Goal: Transaction & Acquisition: Book appointment/travel/reservation

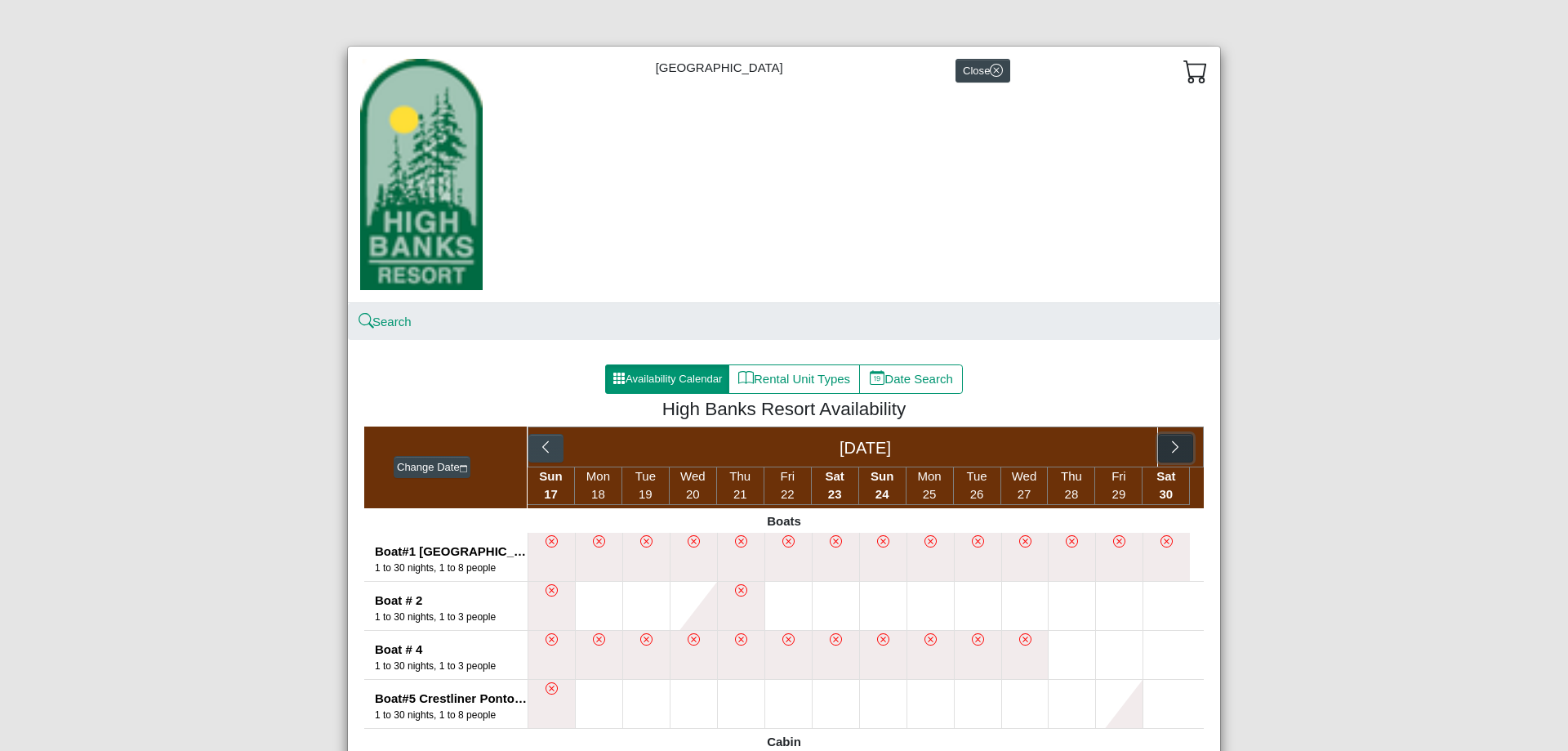
click at [1177, 458] on button "button" at bounding box center [1175, 449] width 35 height 29
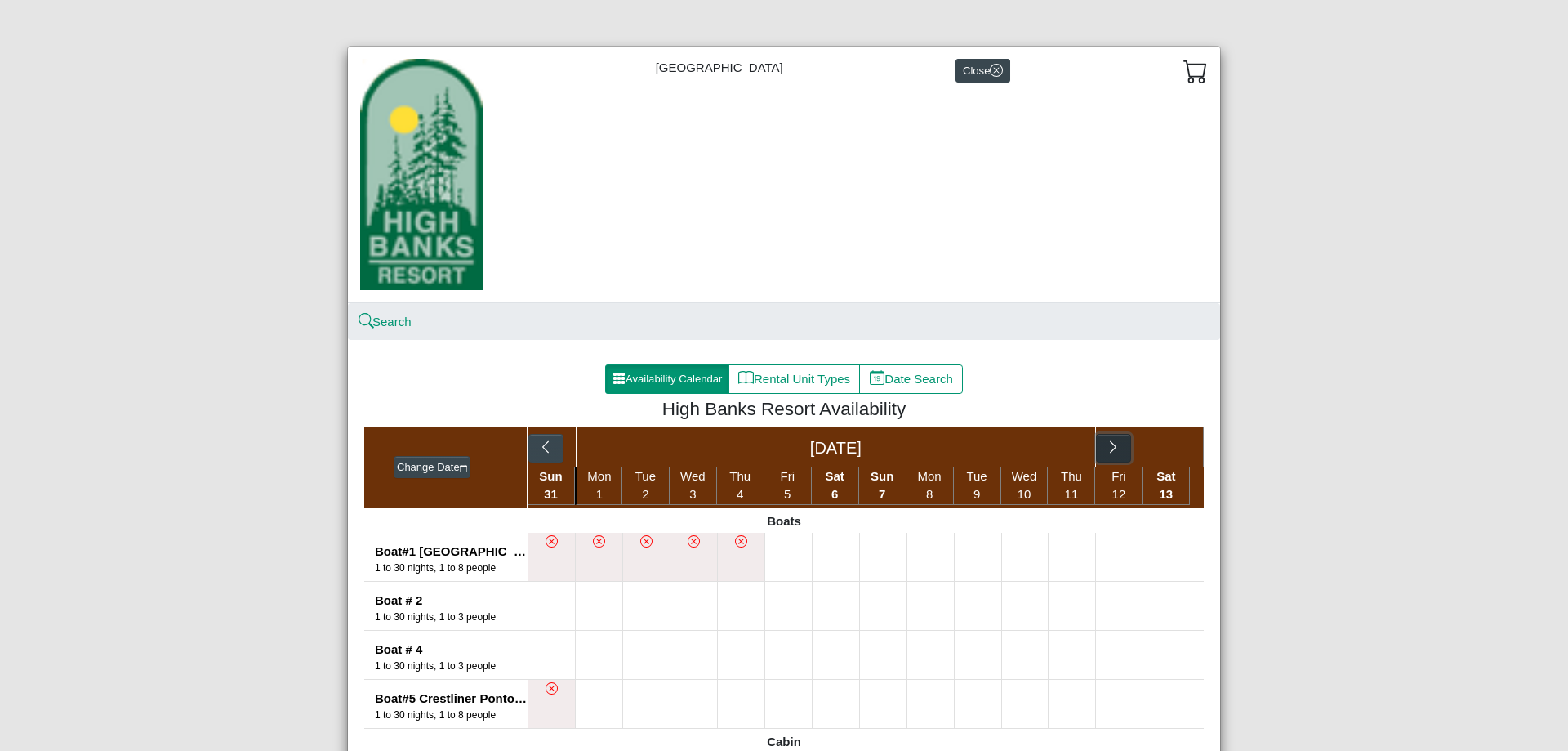
click at [1107, 458] on button "button" at bounding box center [1113, 449] width 35 height 29
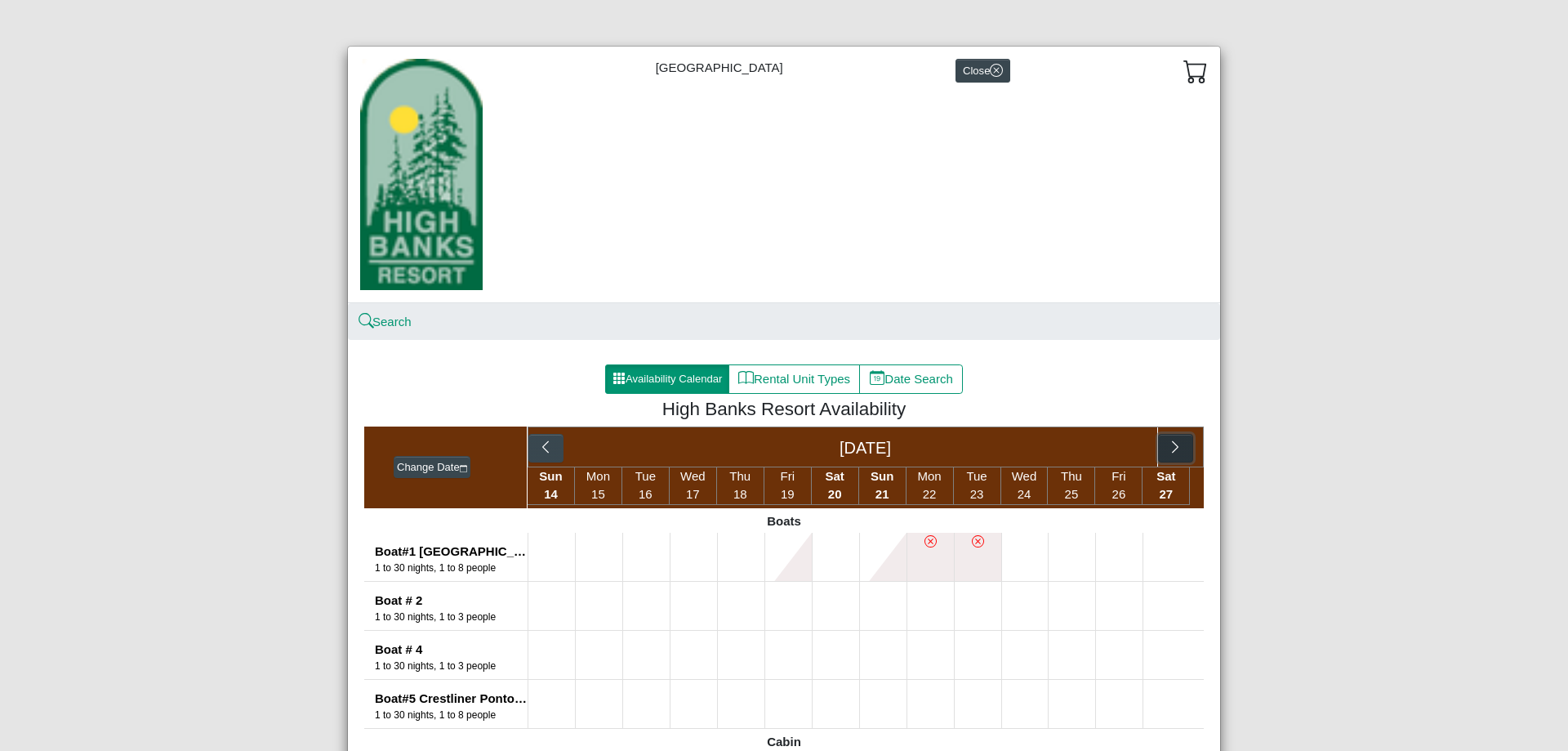
click at [1173, 455] on icon "chevron right" at bounding box center [1175, 447] width 16 height 16
click at [1068, 454] on button "button" at bounding box center [1065, 449] width 35 height 29
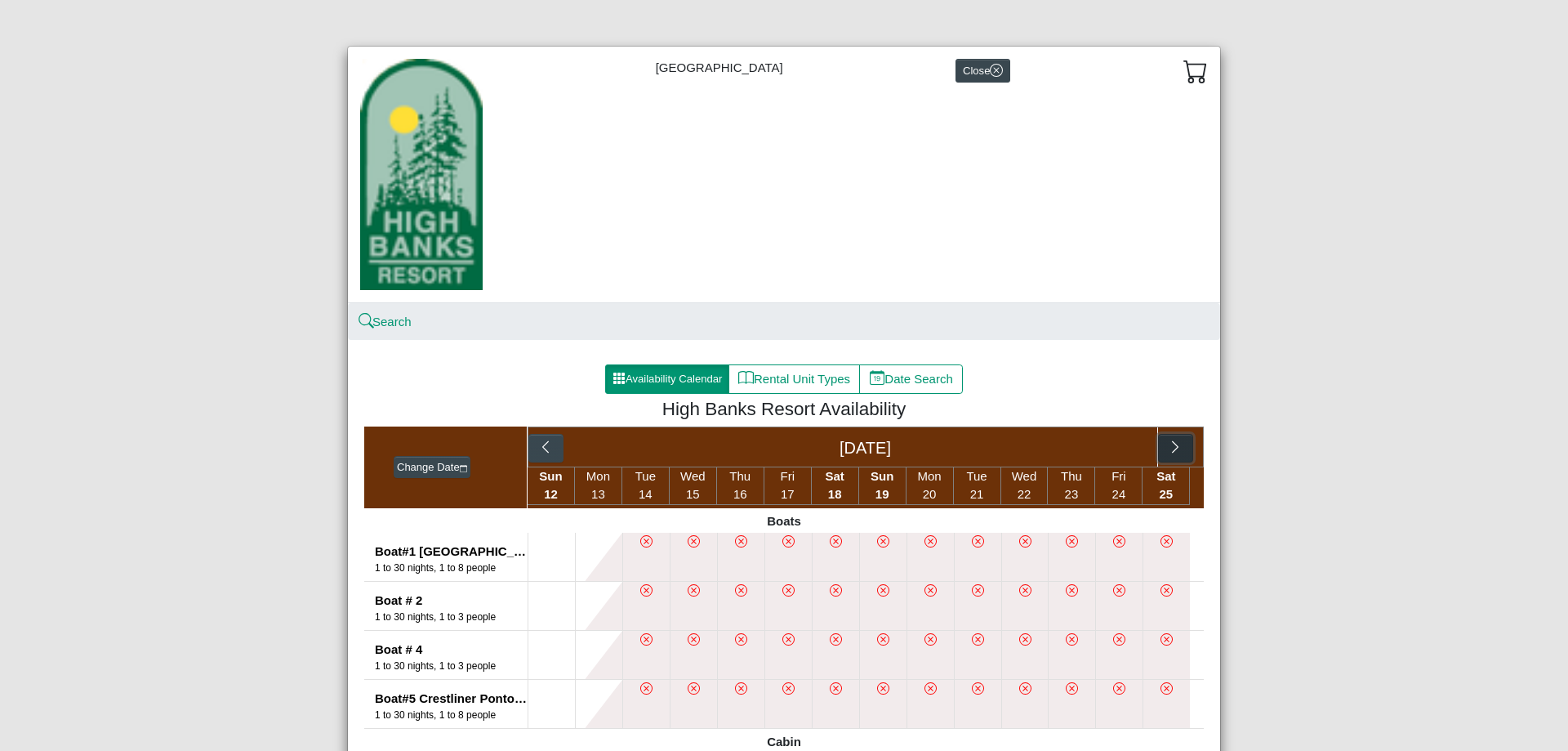
click at [1168, 449] on icon "chevron right" at bounding box center [1175, 447] width 16 height 16
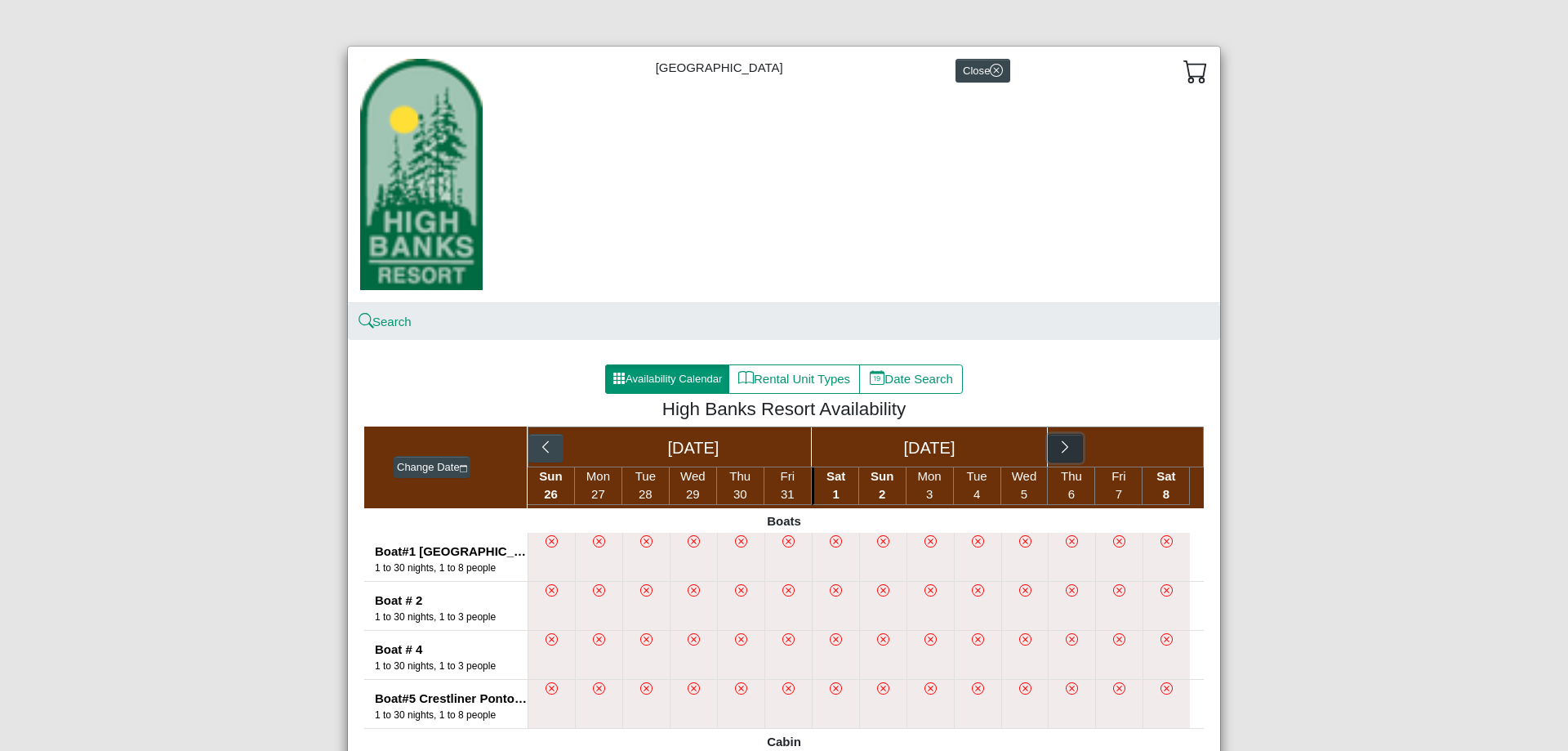
click at [1072, 449] on button "button" at bounding box center [1065, 449] width 35 height 29
click at [1168, 449] on icon "chevron right" at bounding box center [1175, 447] width 16 height 16
click at [1062, 449] on icon "chevron right" at bounding box center [1065, 446] width 7 height 12
click at [1172, 453] on icon "chevron right" at bounding box center [1175, 446] width 7 height 12
click at [1070, 445] on button "button" at bounding box center [1065, 449] width 35 height 29
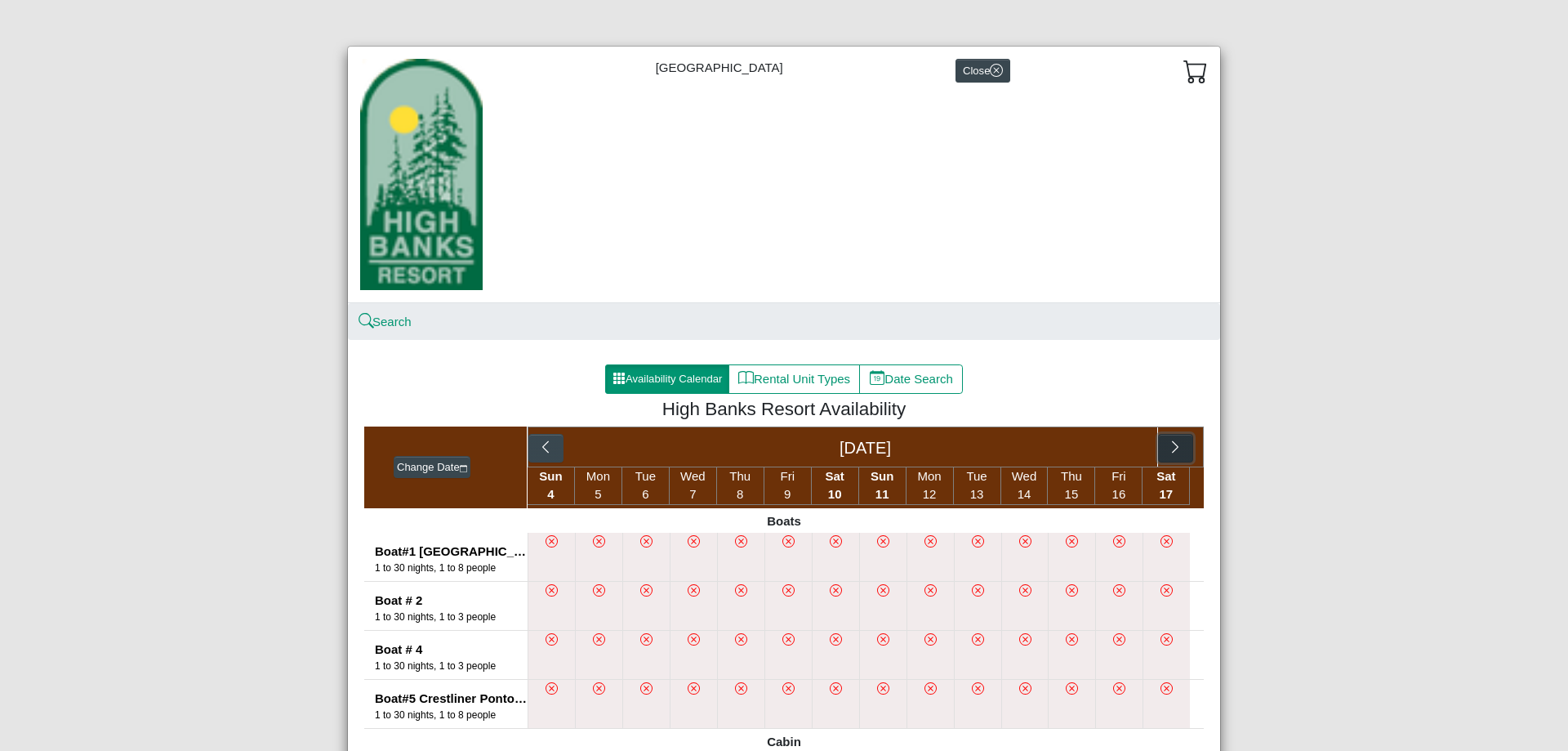
click at [1168, 448] on icon "chevron right" at bounding box center [1175, 447] width 16 height 16
click at [1168, 451] on icon "chevron right" at bounding box center [1175, 447] width 16 height 16
click at [1113, 449] on button "button" at bounding box center [1113, 449] width 35 height 29
click at [1174, 452] on icon "chevron right" at bounding box center [1175, 447] width 16 height 16
click at [1116, 448] on button "button" at bounding box center [1113, 449] width 35 height 29
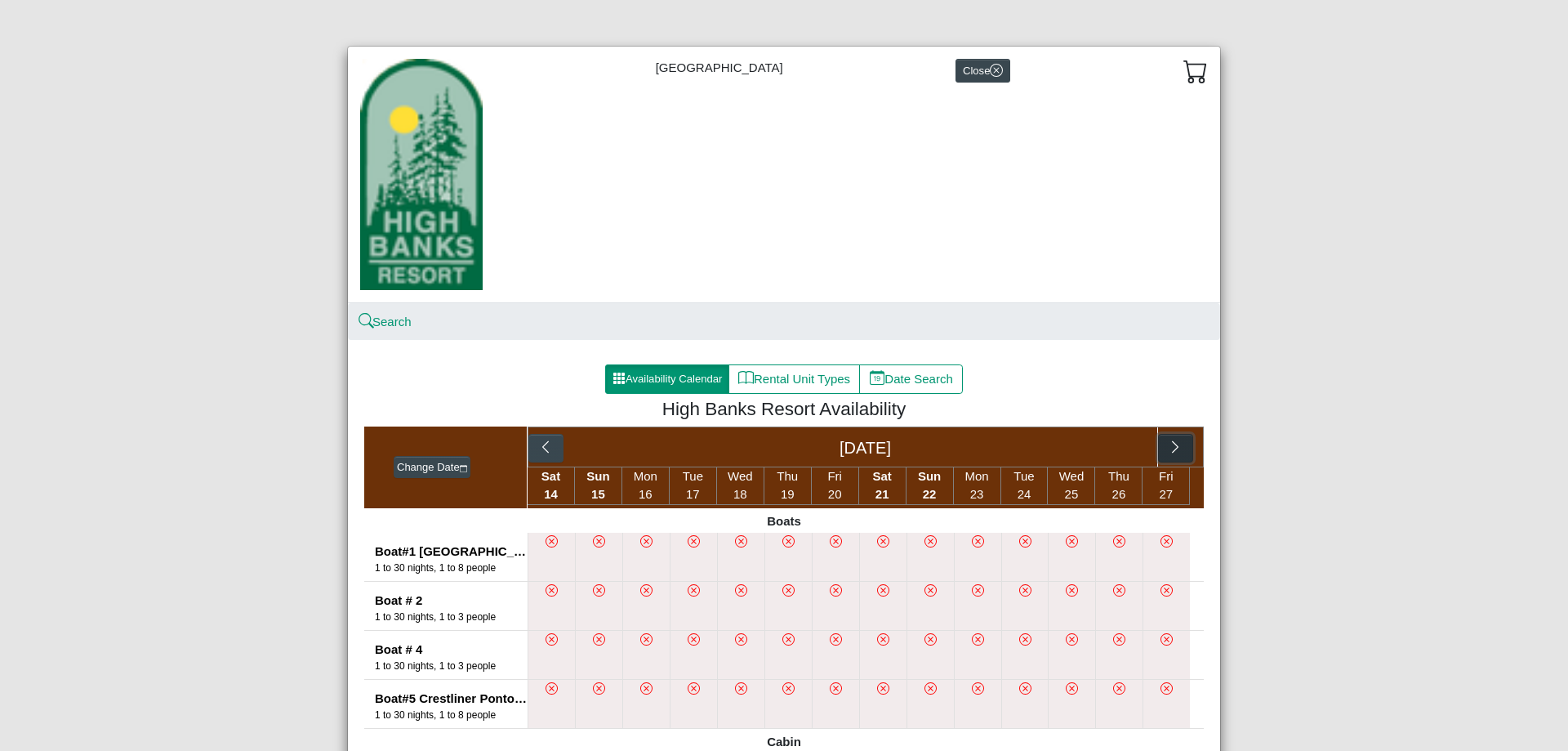
click at [1169, 449] on icon "chevron right" at bounding box center [1175, 447] width 16 height 16
click at [1065, 440] on button "button" at bounding box center [1065, 449] width 35 height 29
click at [1173, 450] on icon "chevron right" at bounding box center [1175, 447] width 16 height 16
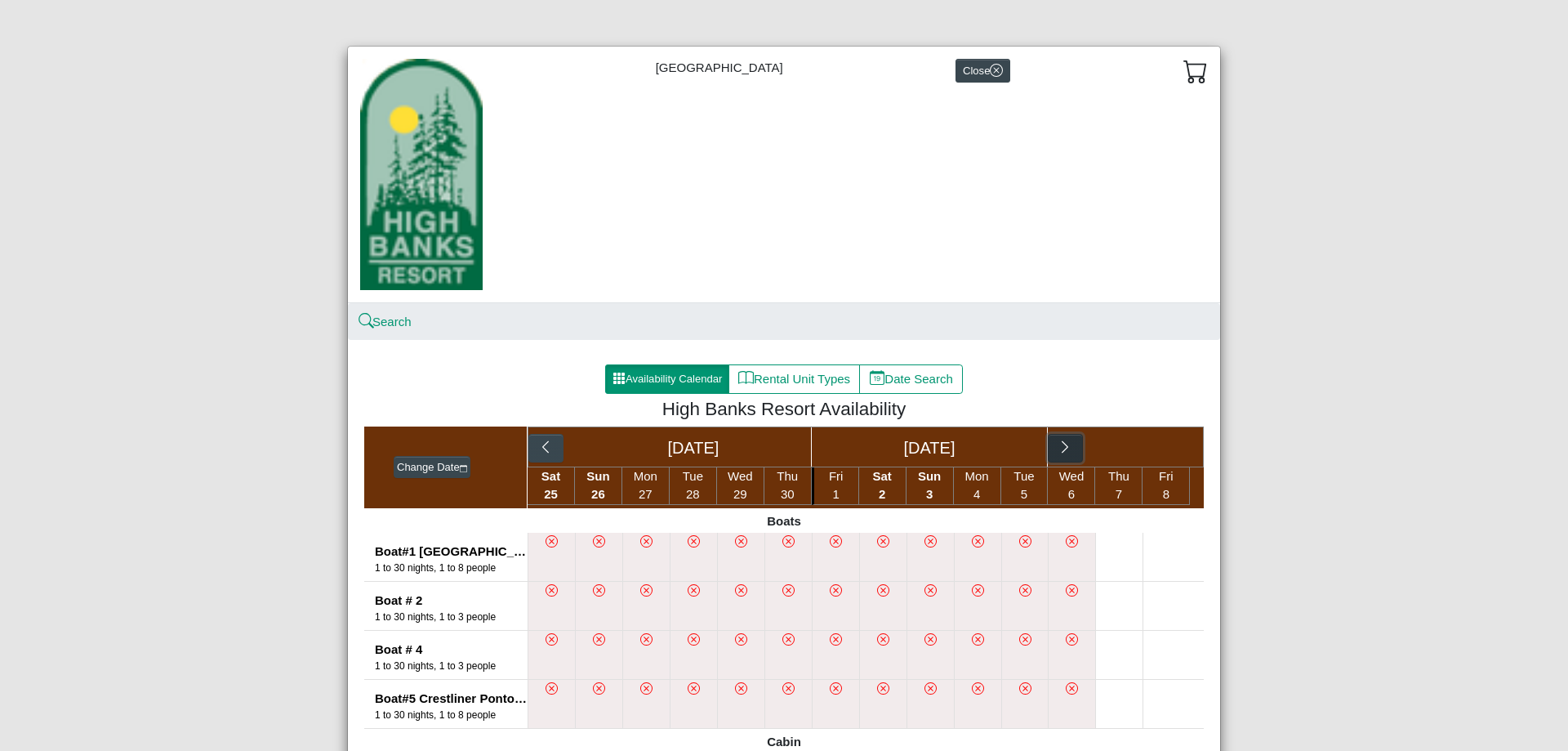
click at [1073, 448] on button "button" at bounding box center [1065, 449] width 35 height 29
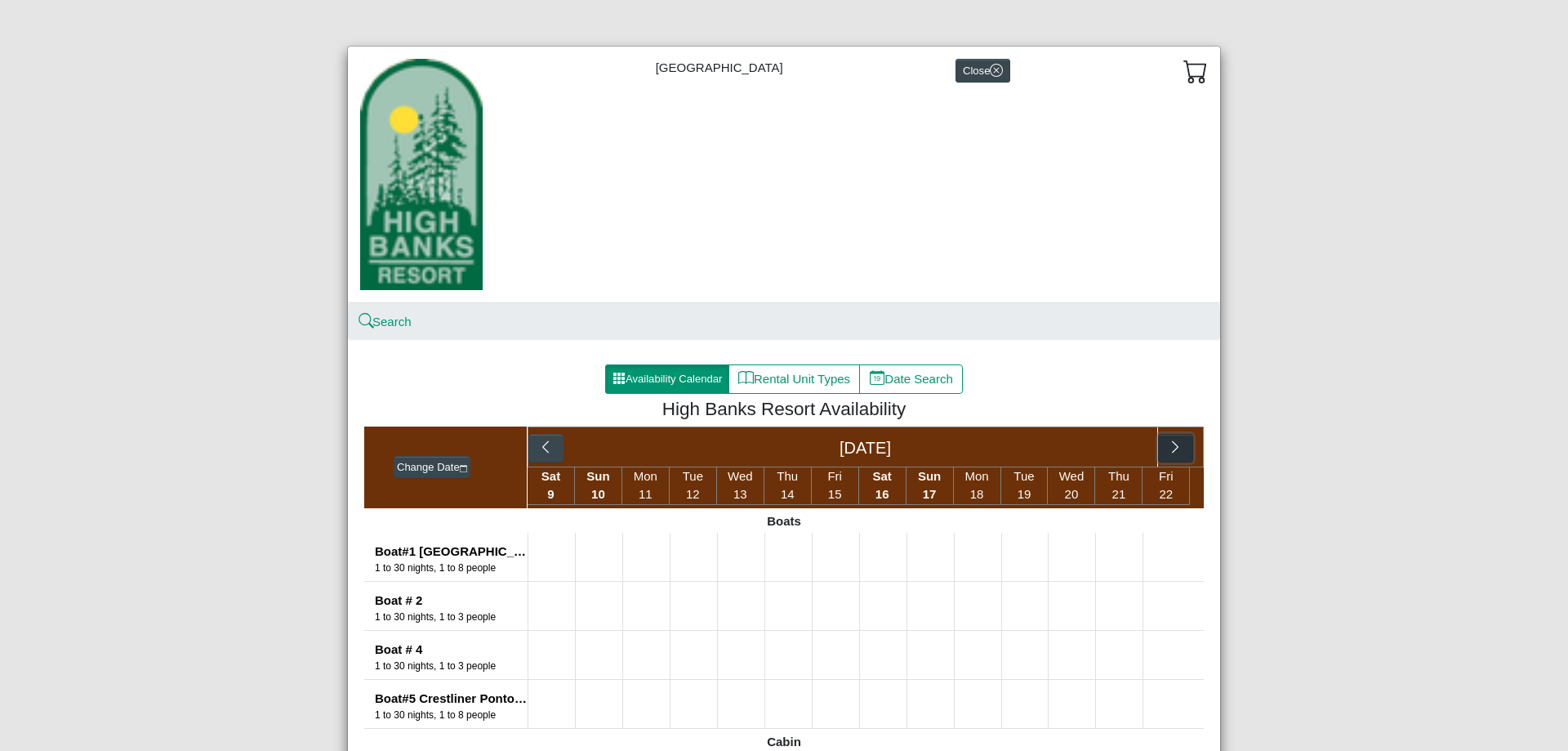
click at [1168, 454] on icon "chevron right" at bounding box center [1175, 447] width 16 height 16
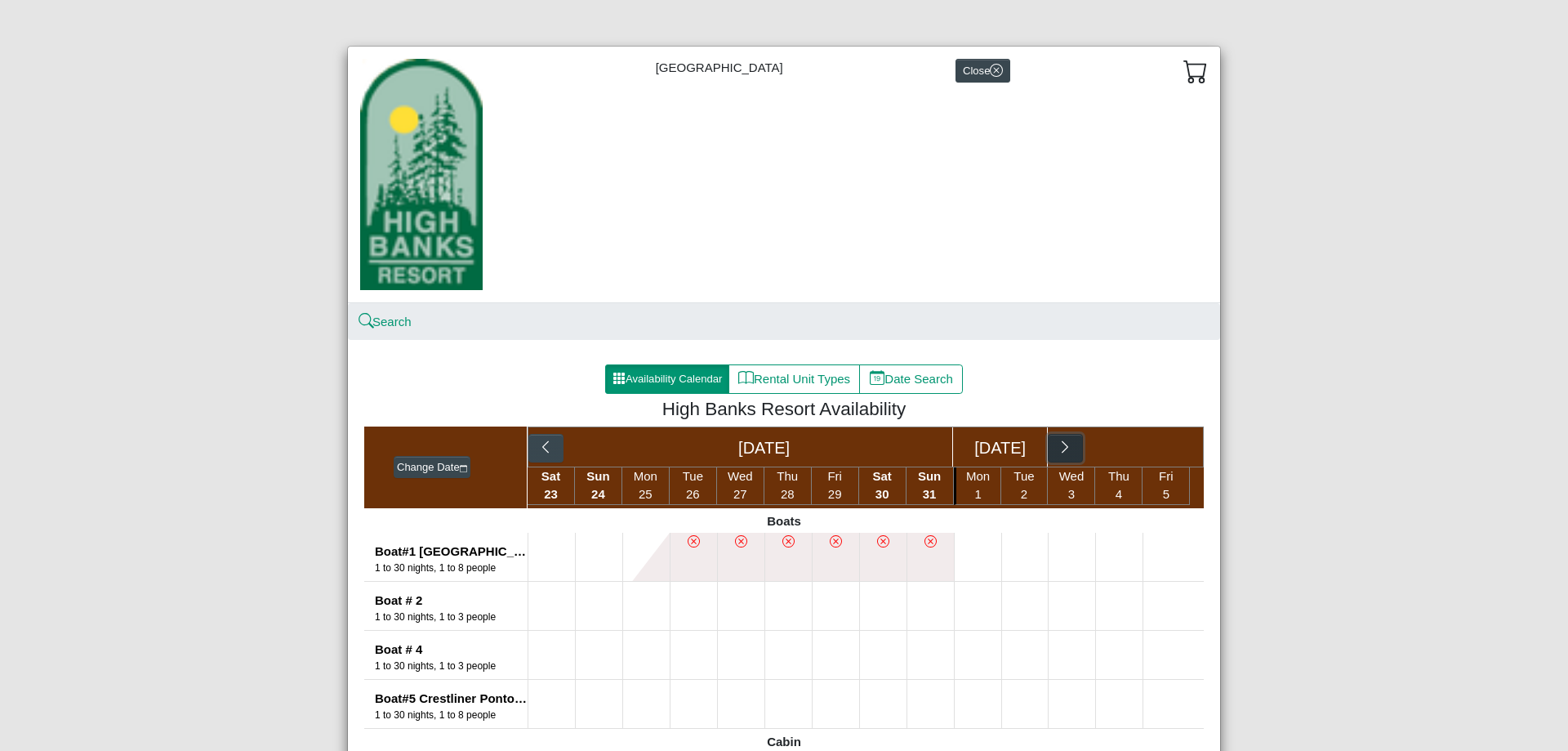
click at [1060, 449] on icon "chevron right" at bounding box center [1065, 447] width 16 height 16
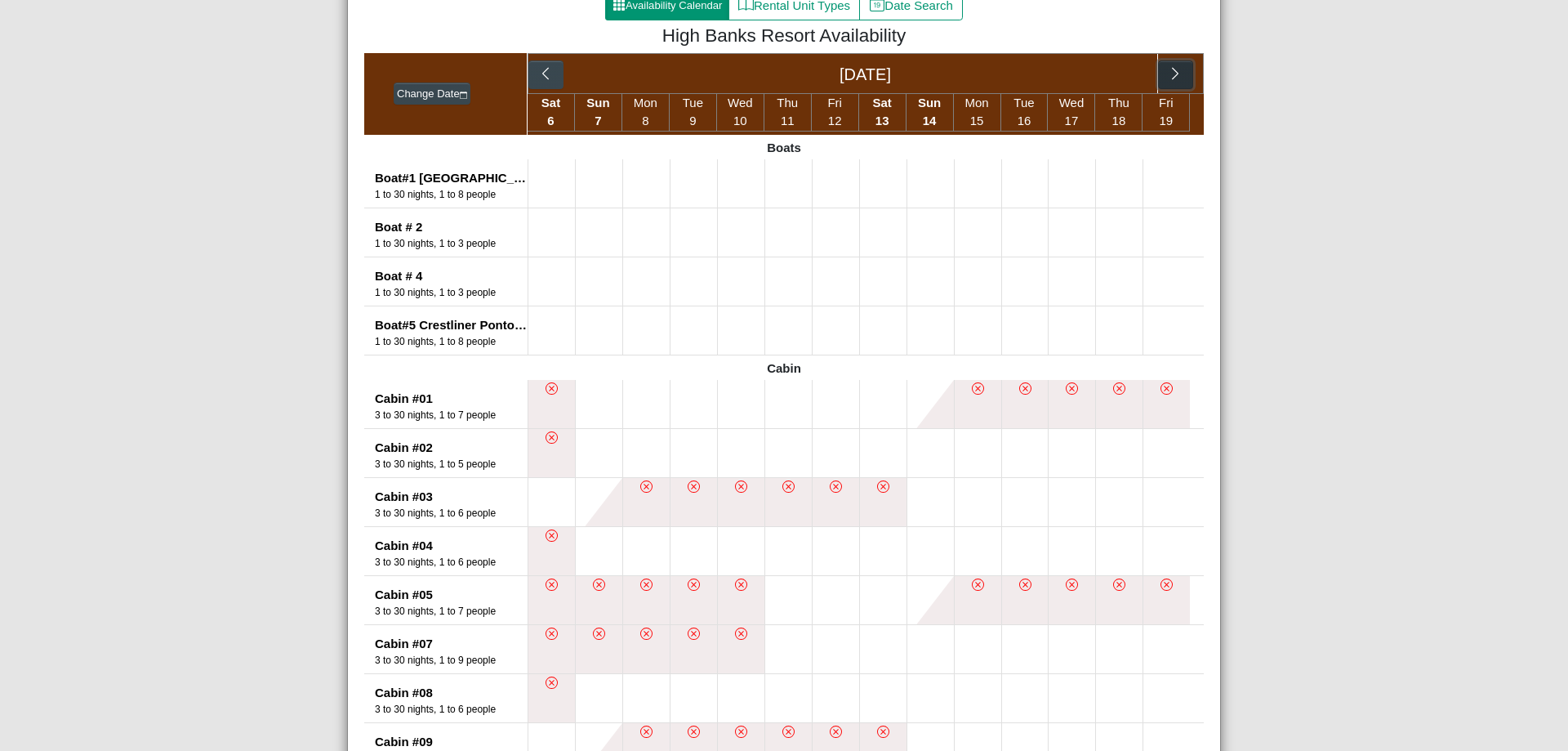
scroll to position [327, 0]
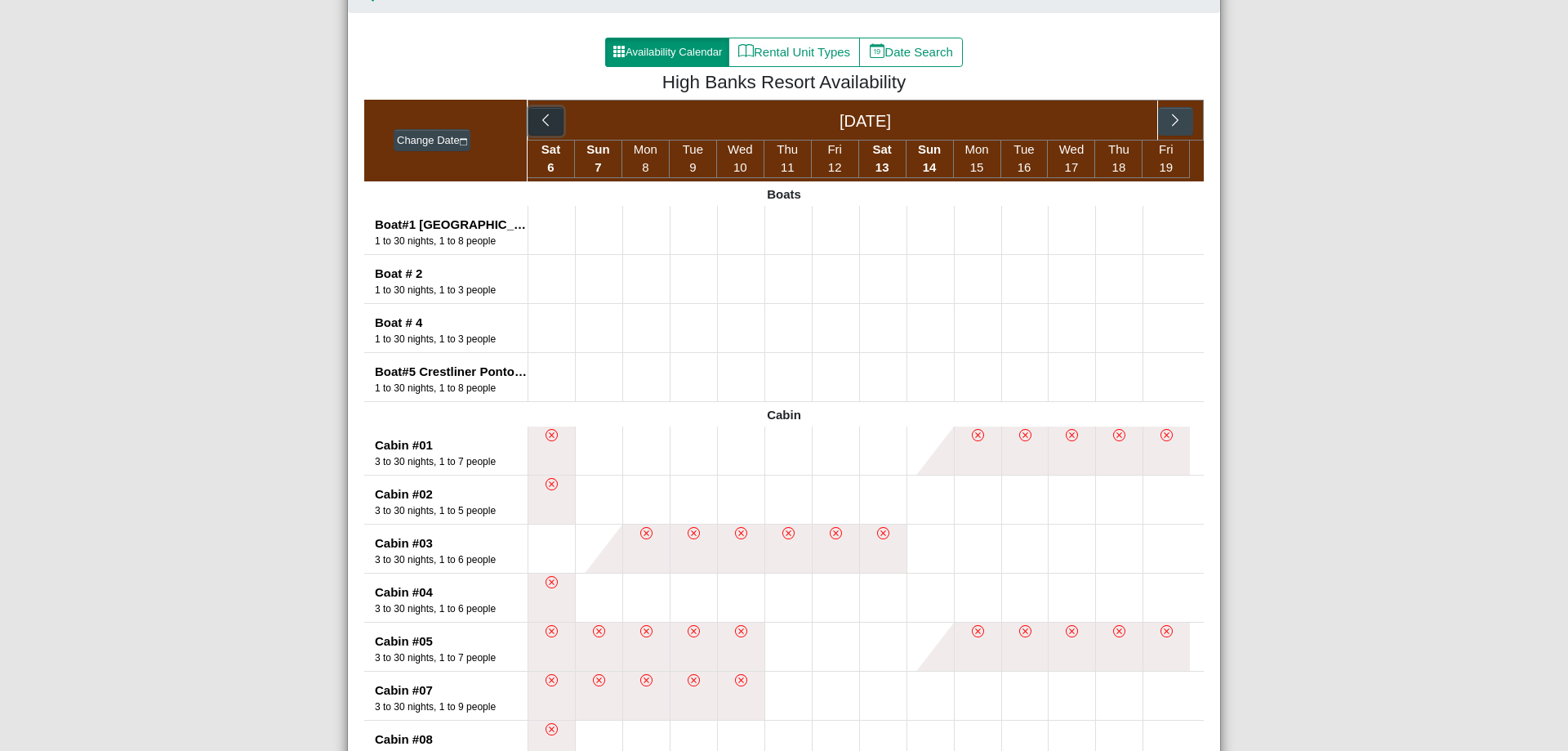
click at [539, 127] on icon "chevron left" at bounding box center [546, 120] width 16 height 16
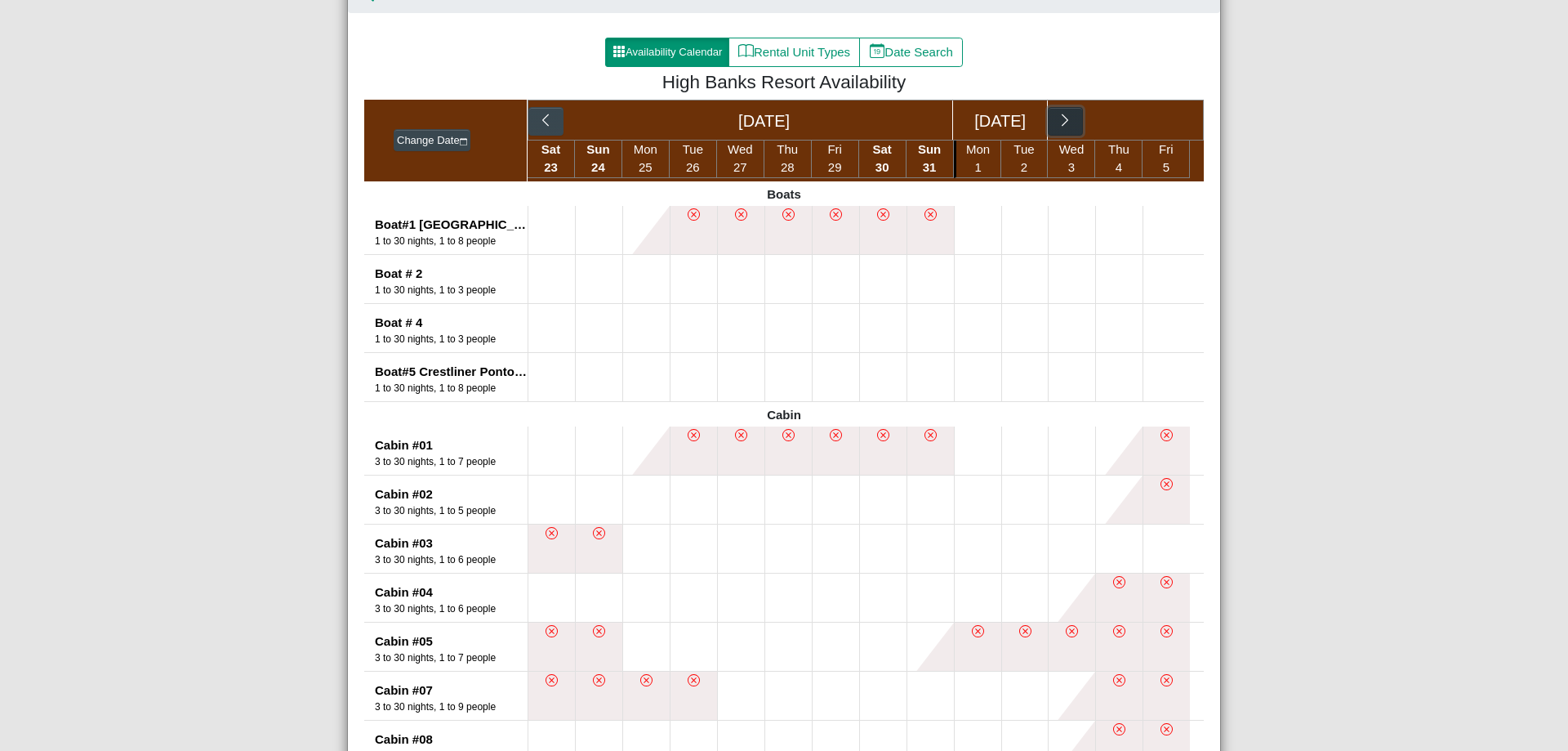
click at [1061, 118] on icon "chevron right" at bounding box center [1065, 120] width 16 height 16
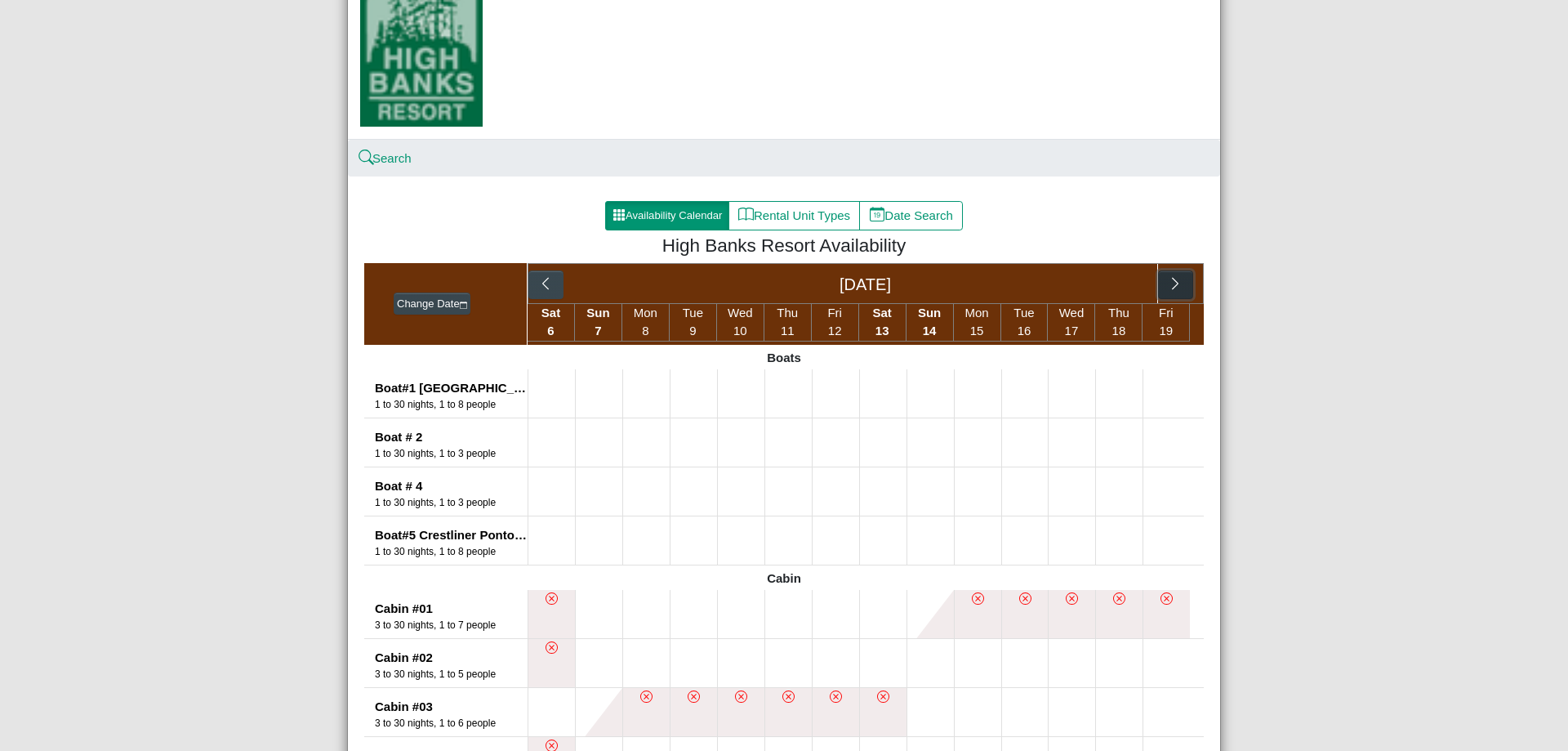
scroll to position [0, 0]
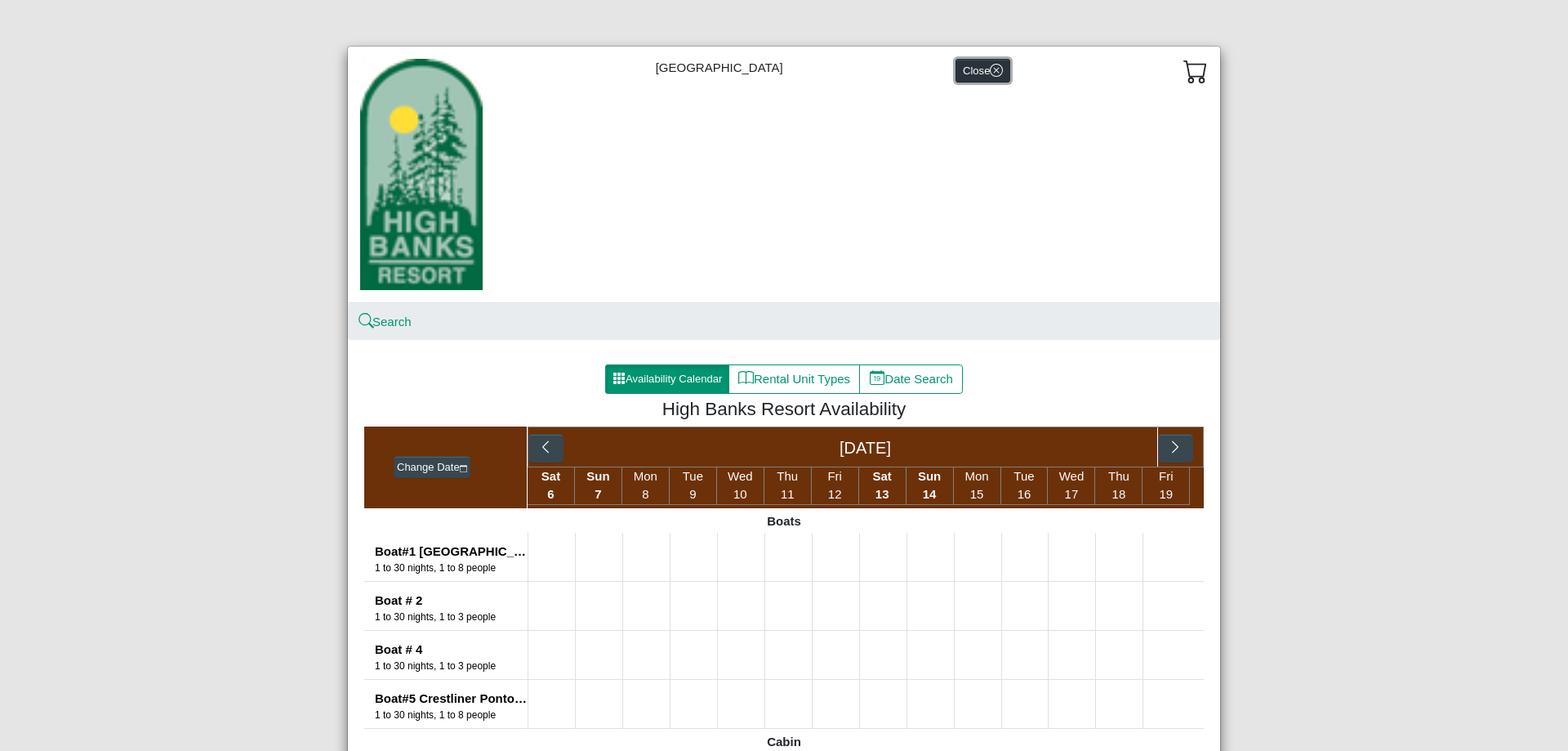
click at [970, 74] on button "Close" at bounding box center [982, 70] width 55 height 24
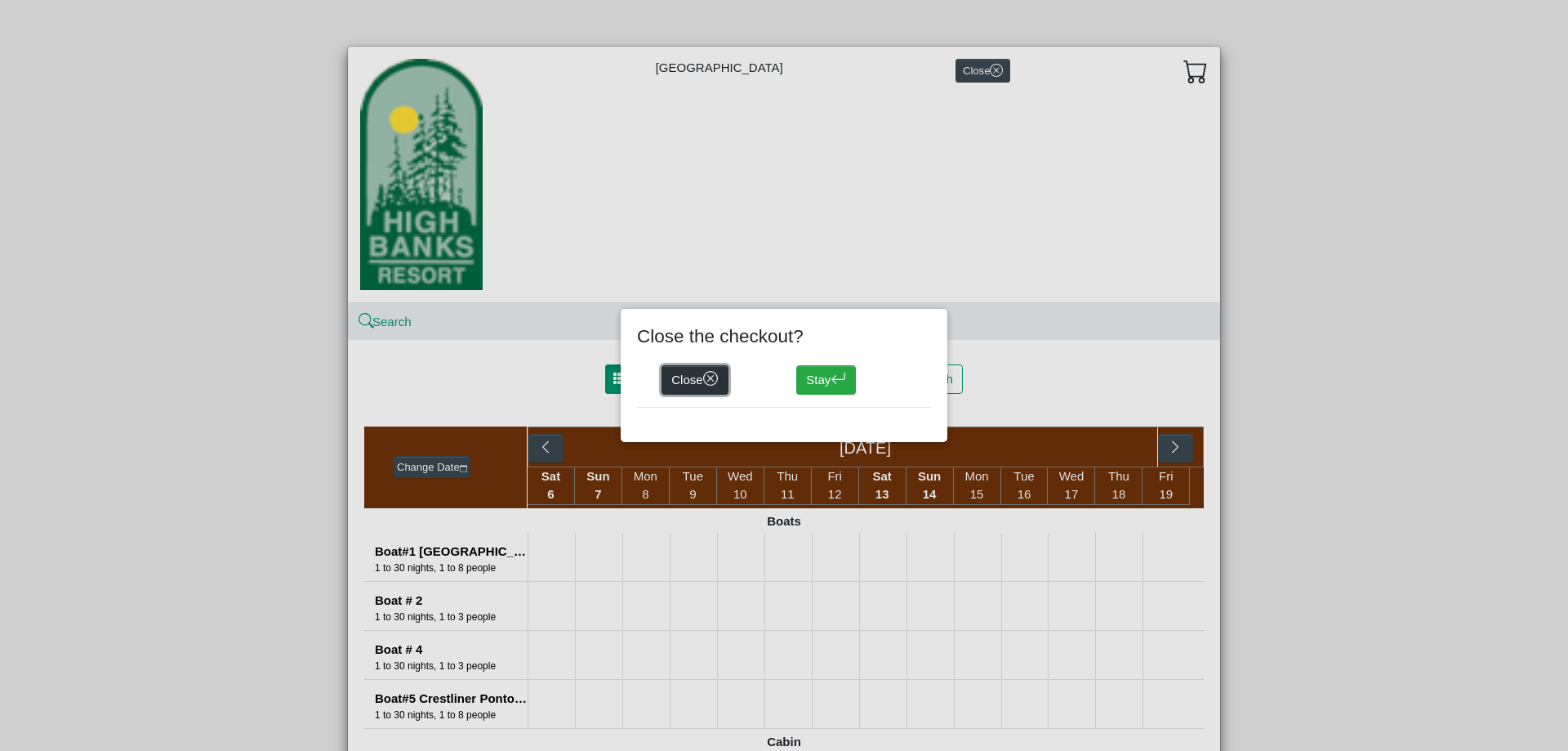
click at [706, 377] on button "Close" at bounding box center [695, 380] width 67 height 29
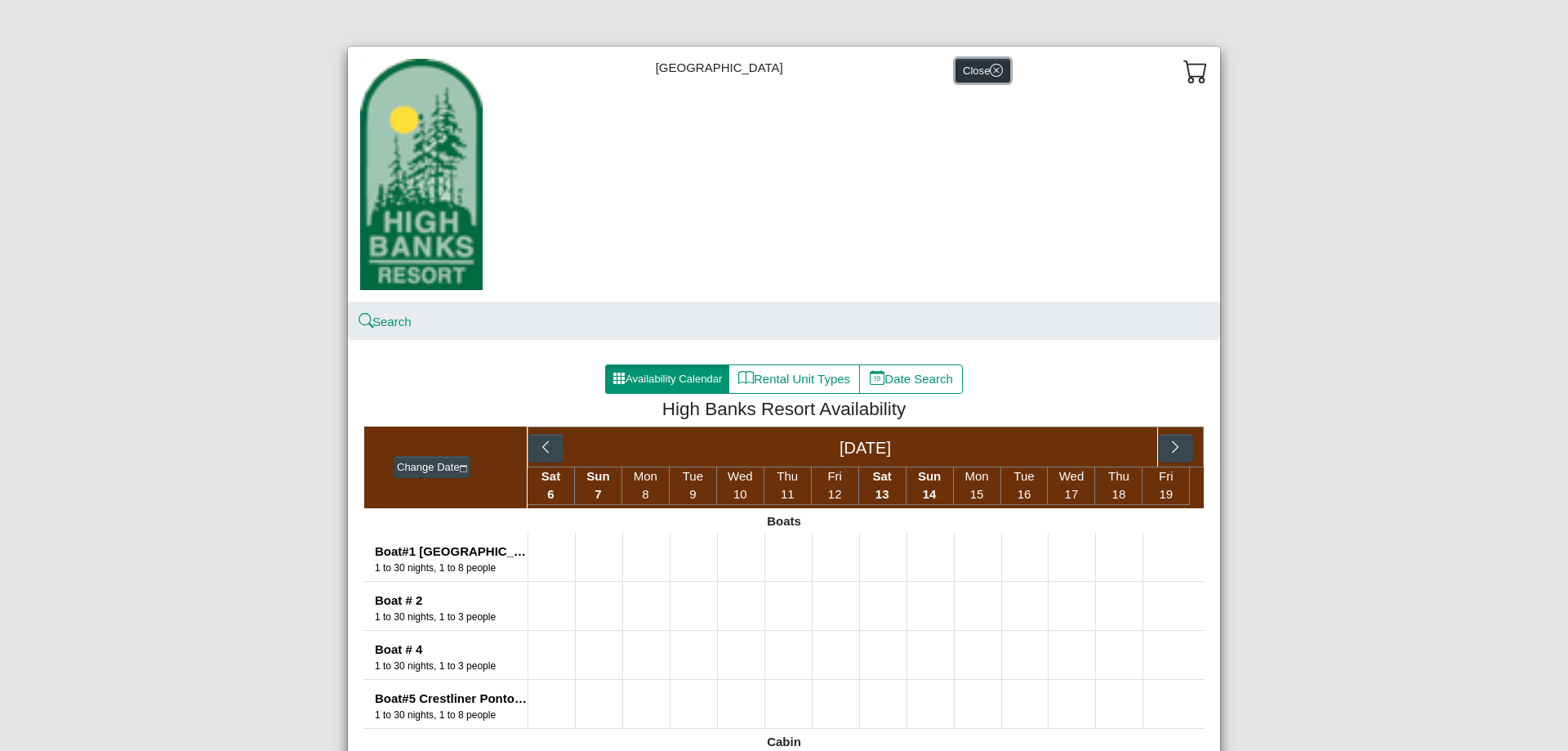
click at [956, 67] on button "Close" at bounding box center [982, 70] width 55 height 24
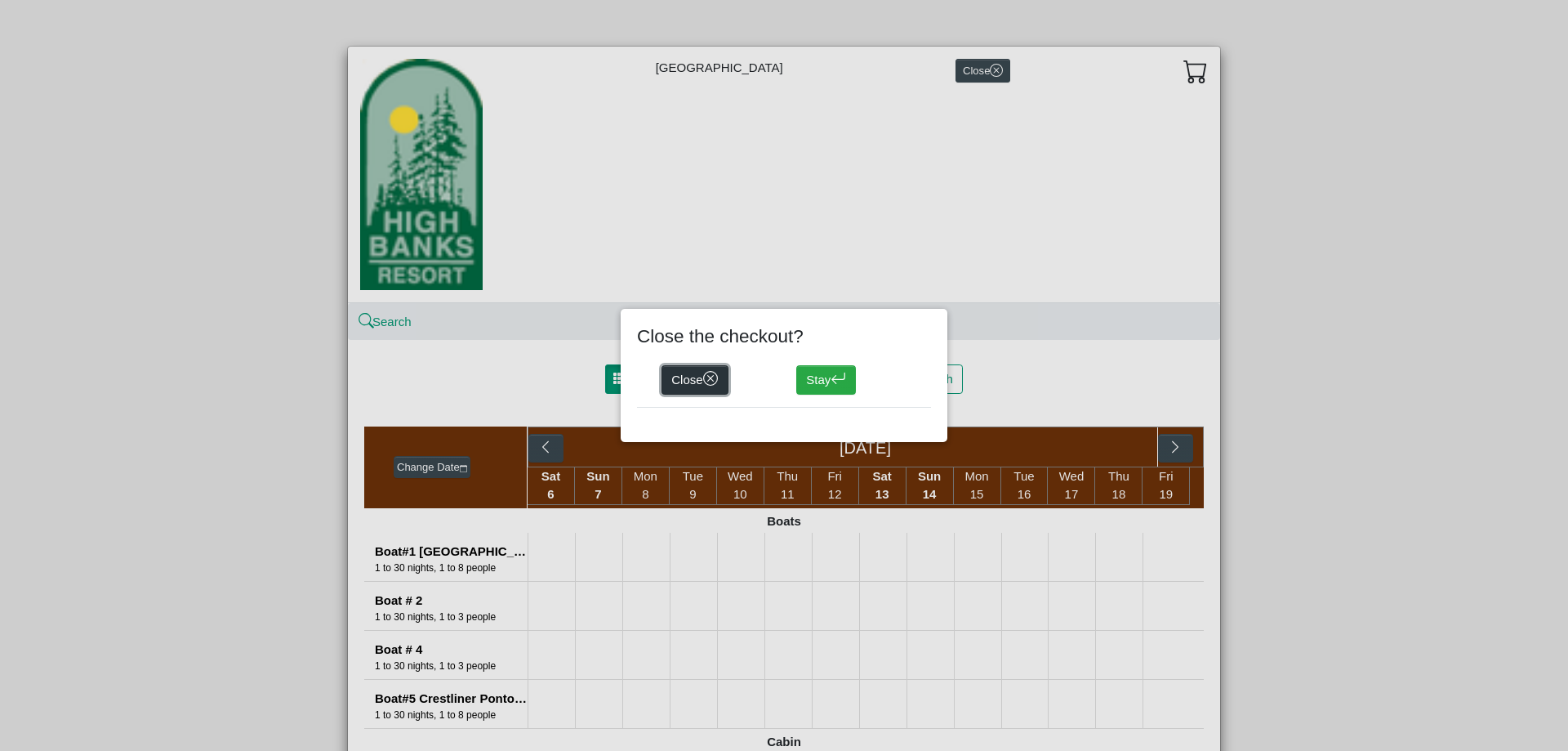
click at [697, 379] on button "Close" at bounding box center [695, 380] width 67 height 29
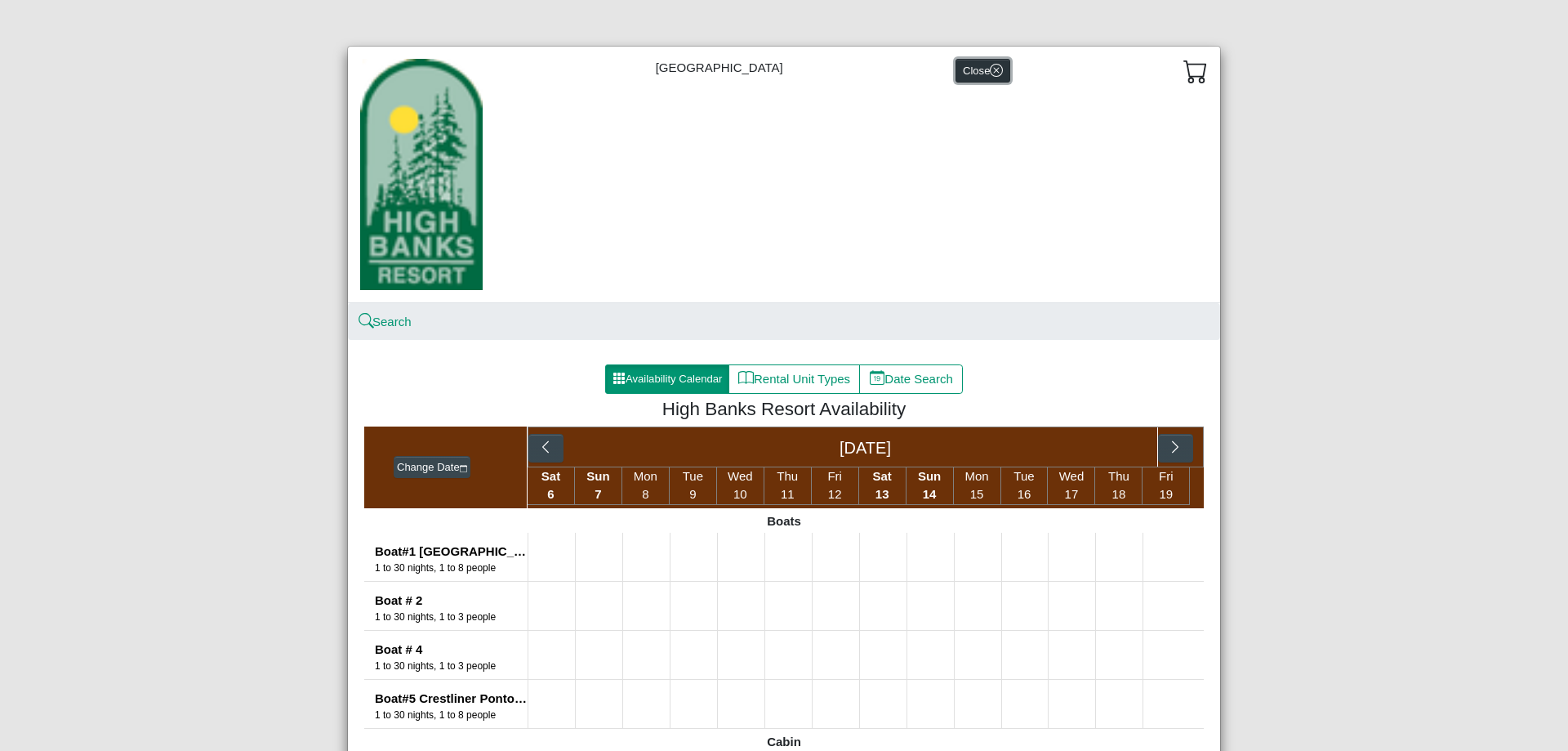
click at [989, 69] on icon "x circle" at bounding box center [996, 70] width 13 height 13
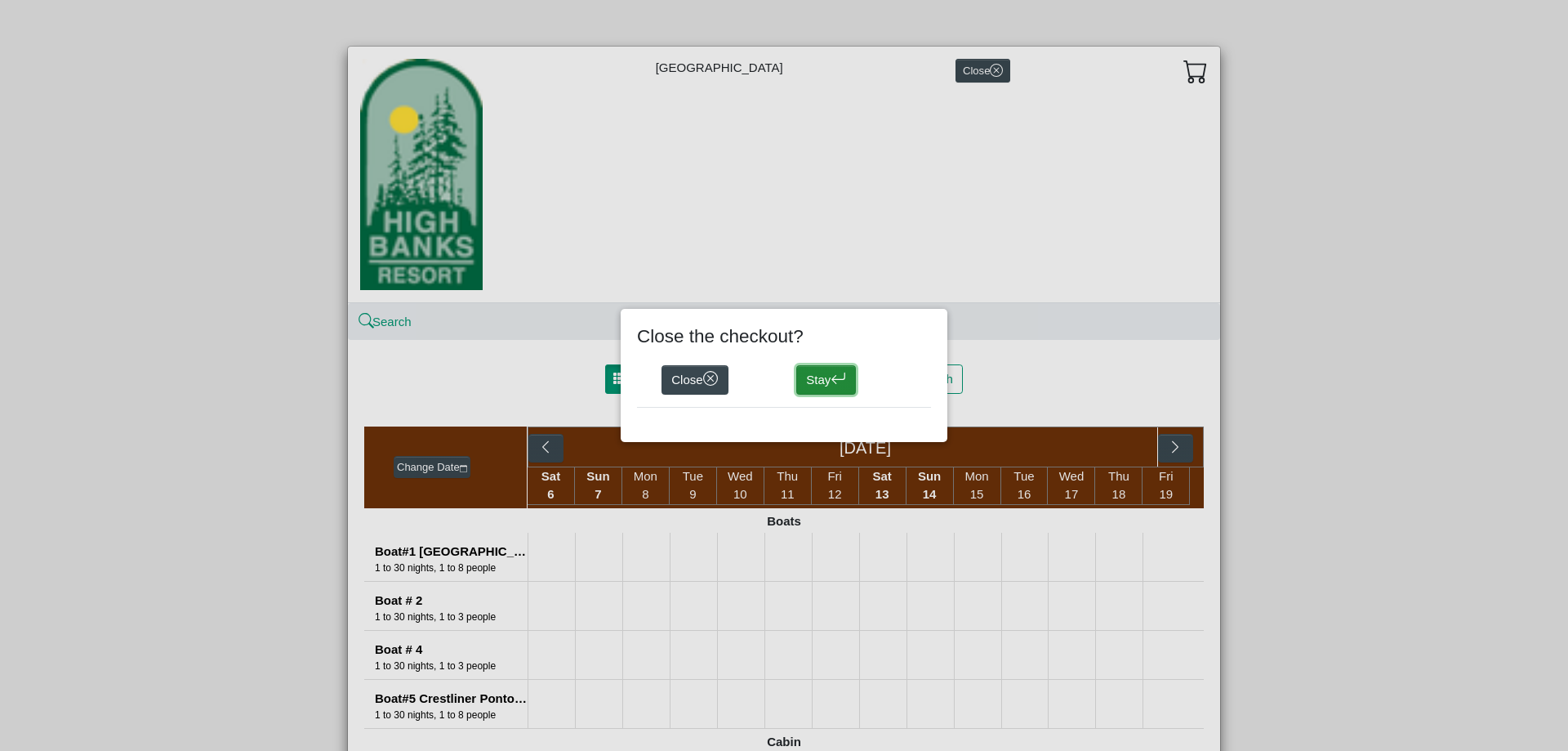
click at [843, 382] on icon "arrow return left" at bounding box center [838, 378] width 16 height 16
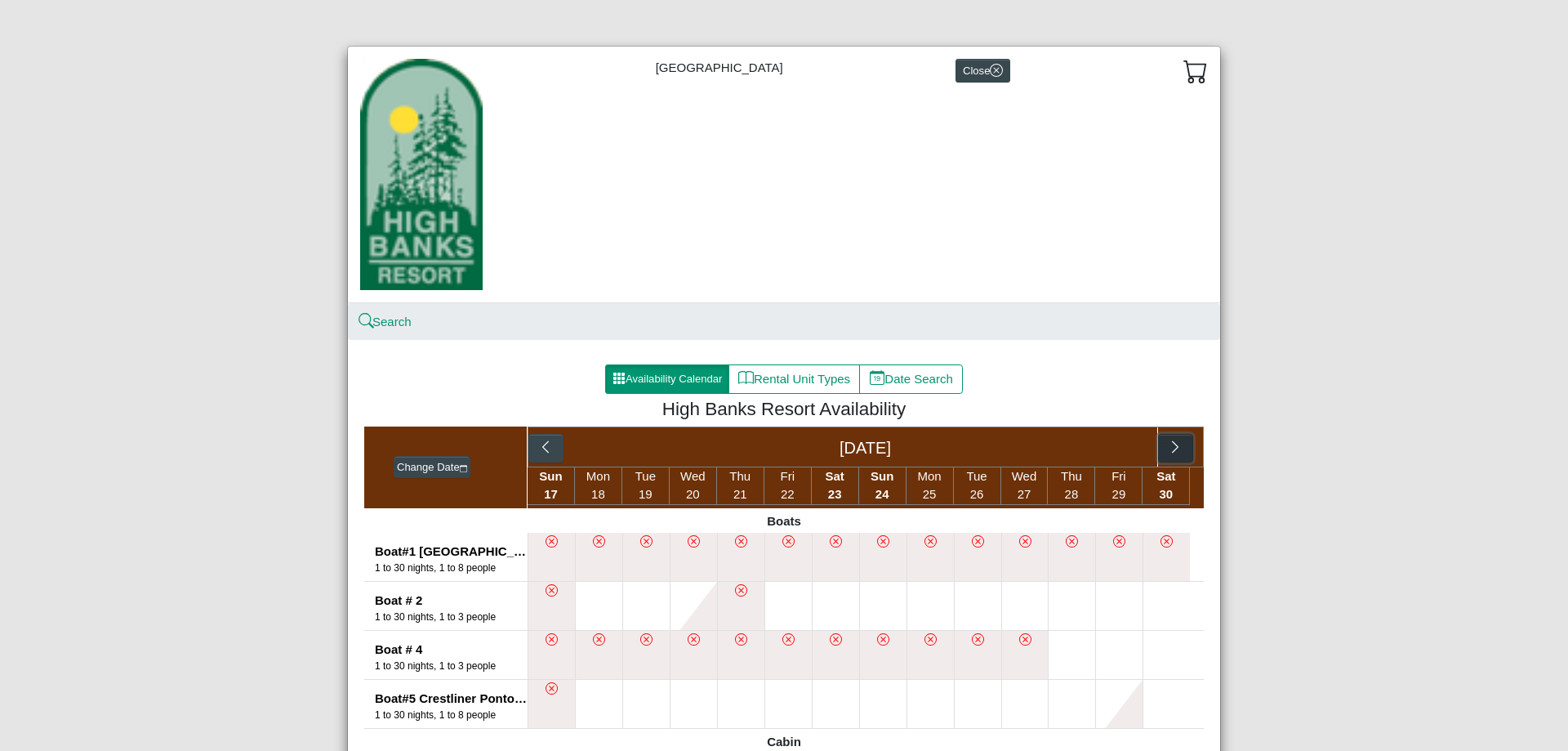
click at [1172, 446] on icon "chevron right" at bounding box center [1175, 446] width 7 height 12
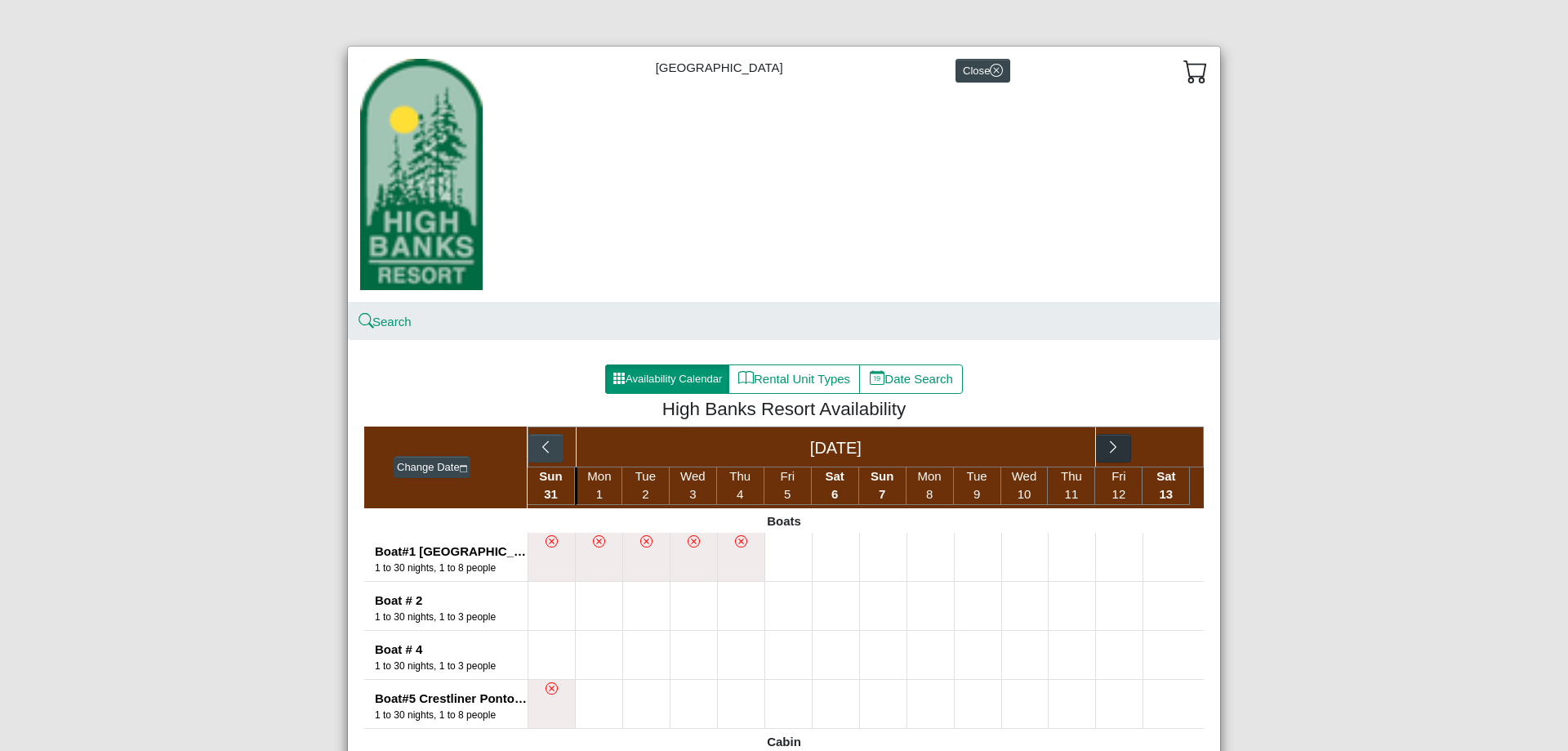
click at [1168, 446] on div "[DATE]" at bounding box center [866, 447] width 677 height 41
click at [1121, 456] on button "button" at bounding box center [1113, 449] width 35 height 29
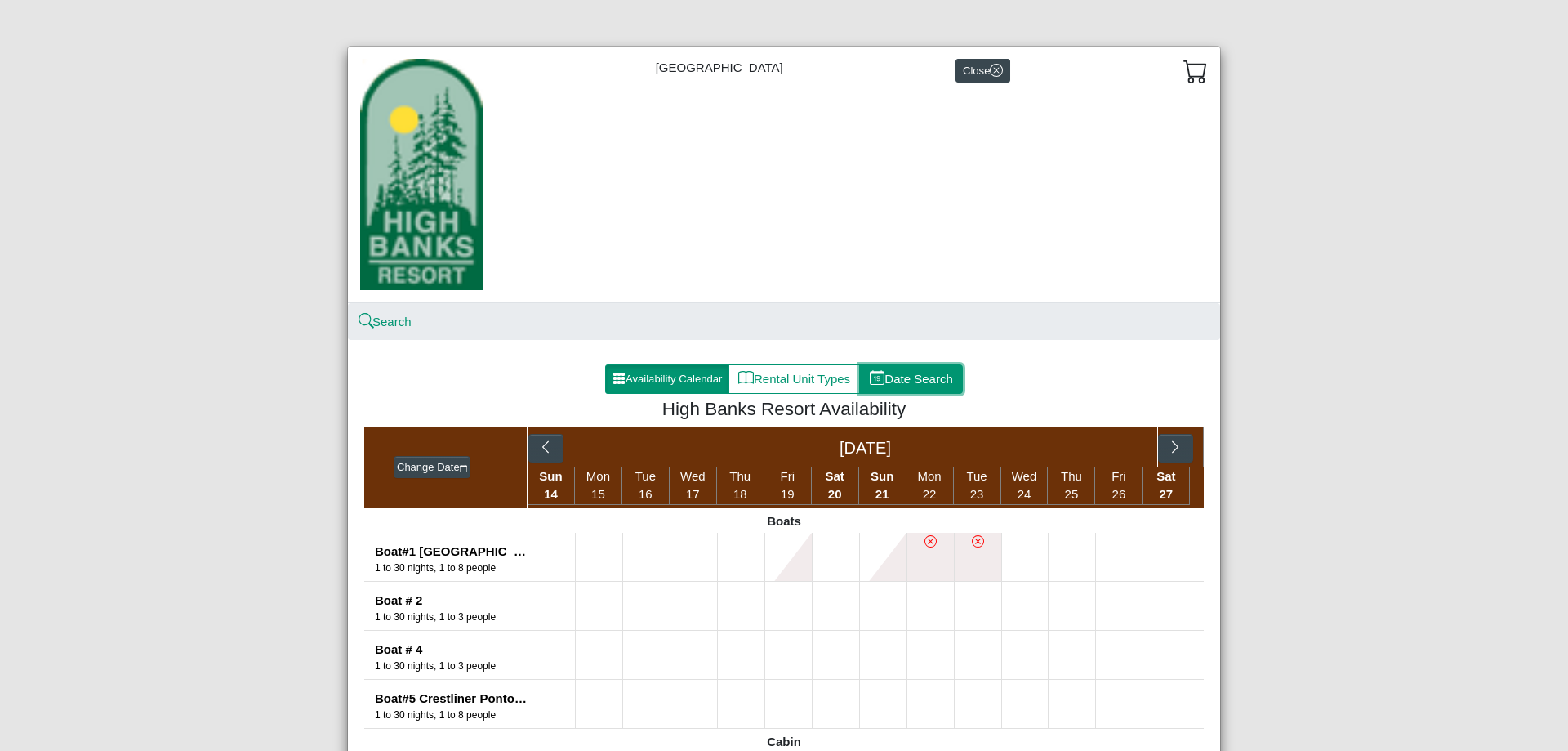
click at [881, 378] on button "Date Search" at bounding box center [911, 379] width 104 height 29
select select "*"
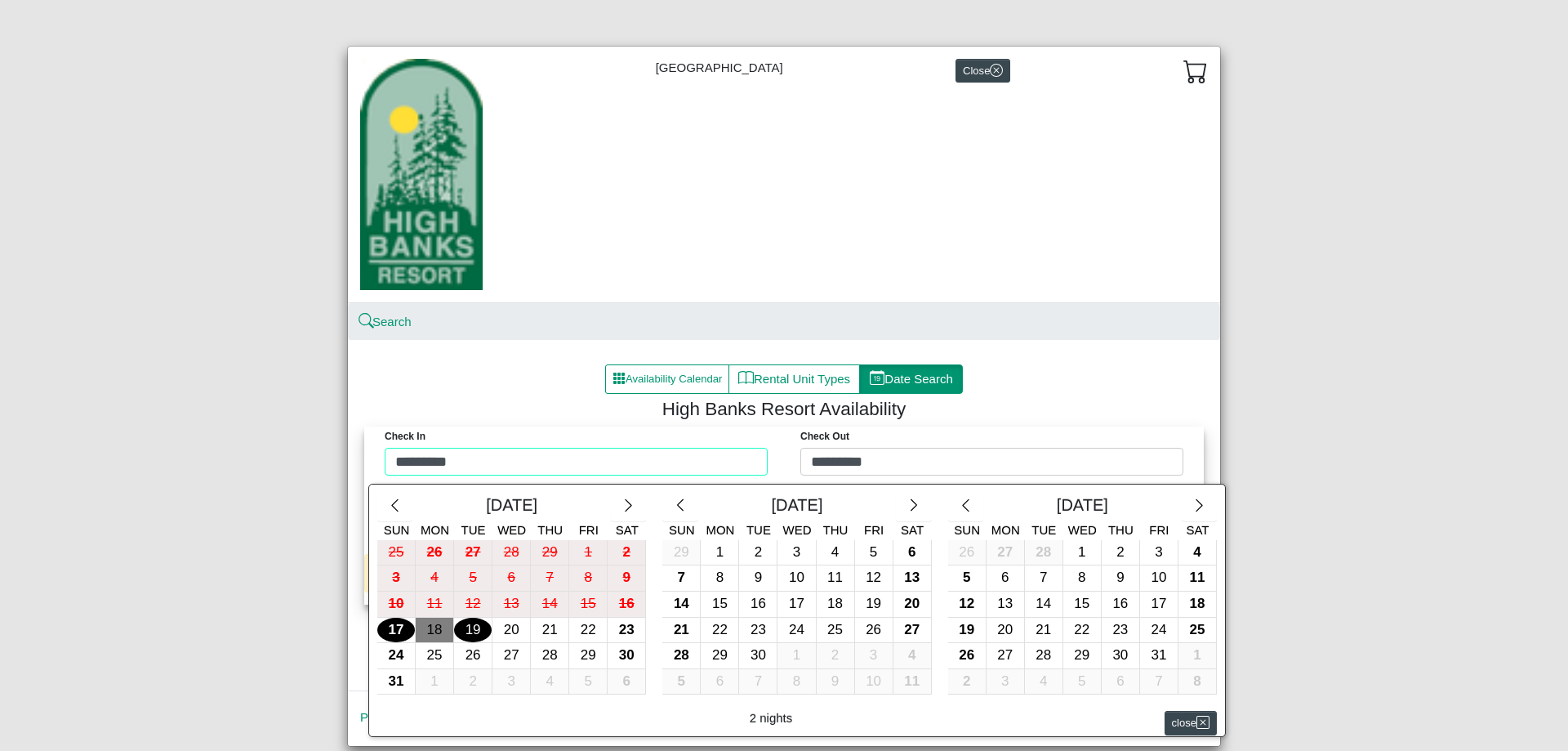
click at [560, 467] on div "Check in ********* Check Out ********* [DATE] Sun Mon Tue Wed Thu Fri Sat 25 26…" at bounding box center [784, 455] width 832 height 57
click at [1195, 511] on icon "chevron right" at bounding box center [1199, 505] width 16 height 16
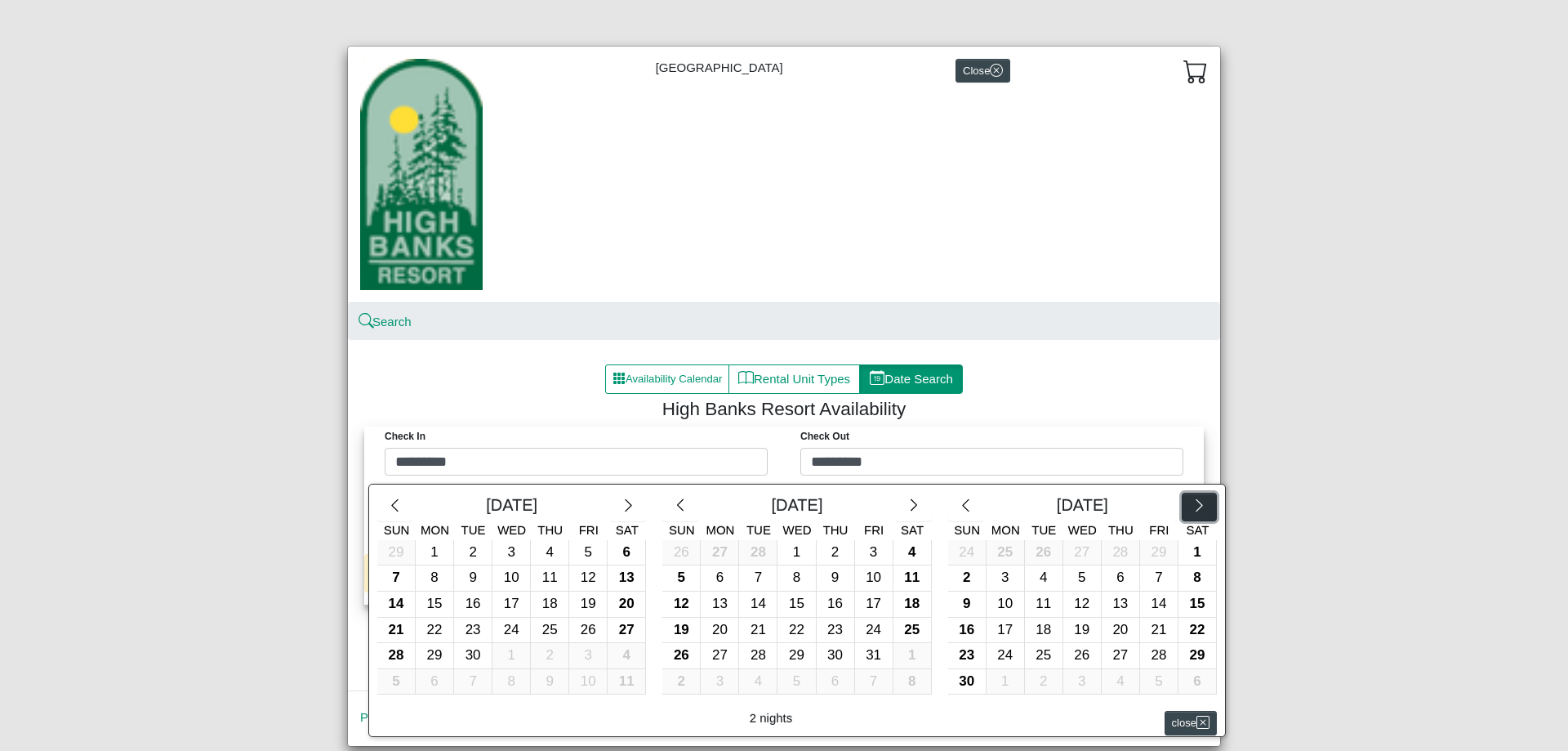
click at [1195, 511] on icon "chevron right" at bounding box center [1199, 505] width 16 height 16
click at [1194, 511] on icon "chevron right" at bounding box center [1199, 505] width 16 height 16
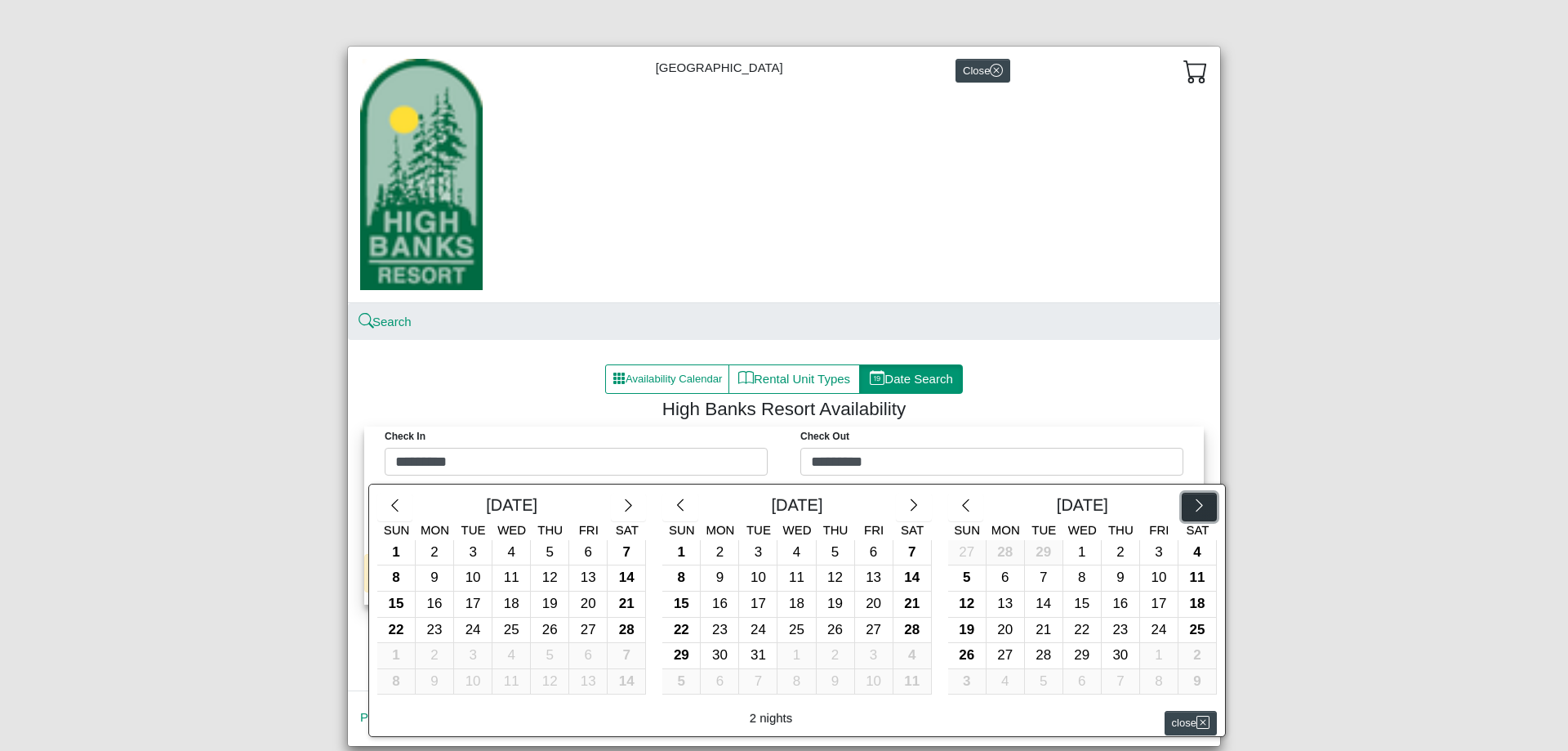
click at [1194, 511] on icon "chevron right" at bounding box center [1199, 505] width 16 height 16
click at [1188, 556] on div "6" at bounding box center [1197, 552] width 38 height 25
type input "********"
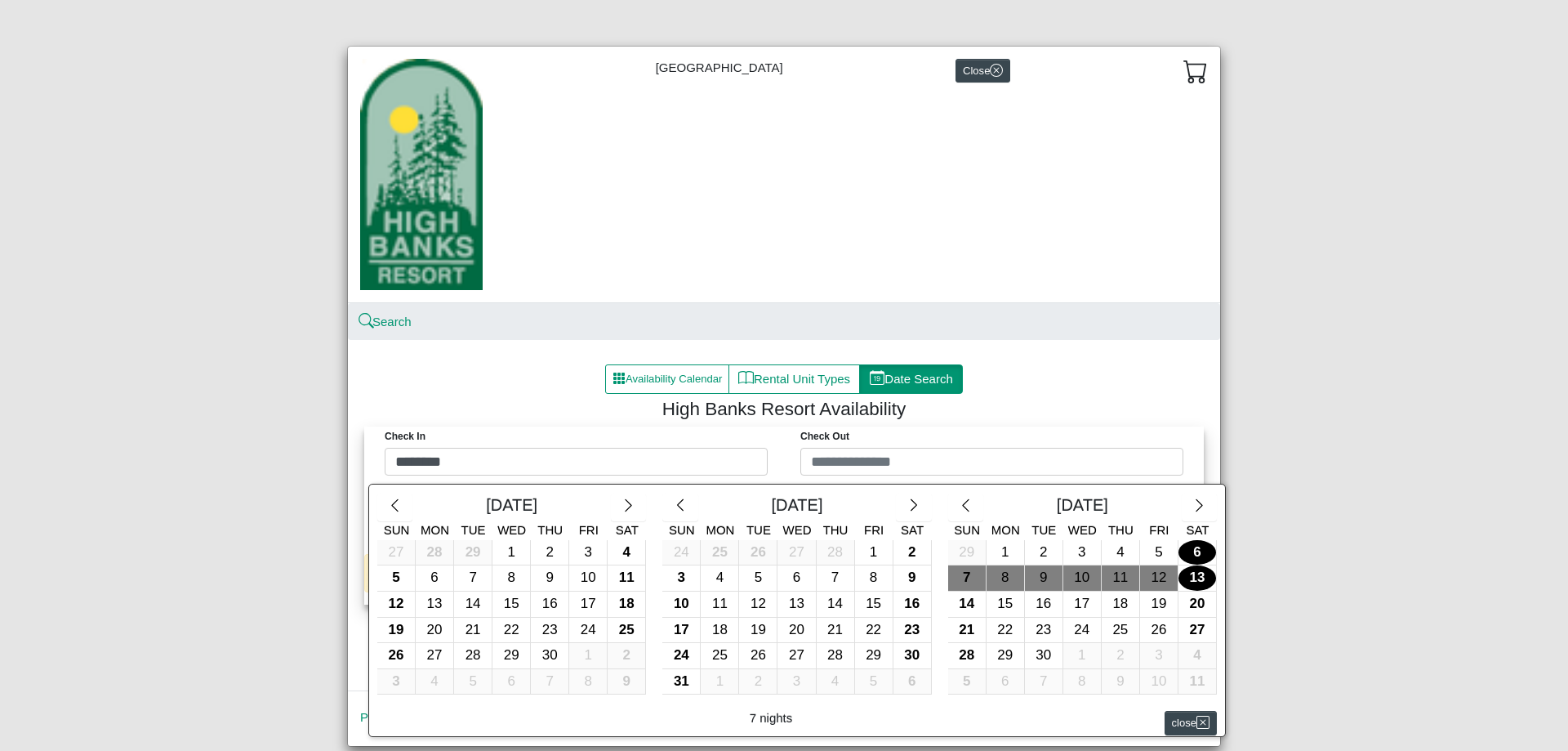
click at [1187, 580] on div "13" at bounding box center [1197, 578] width 38 height 25
type input "*********"
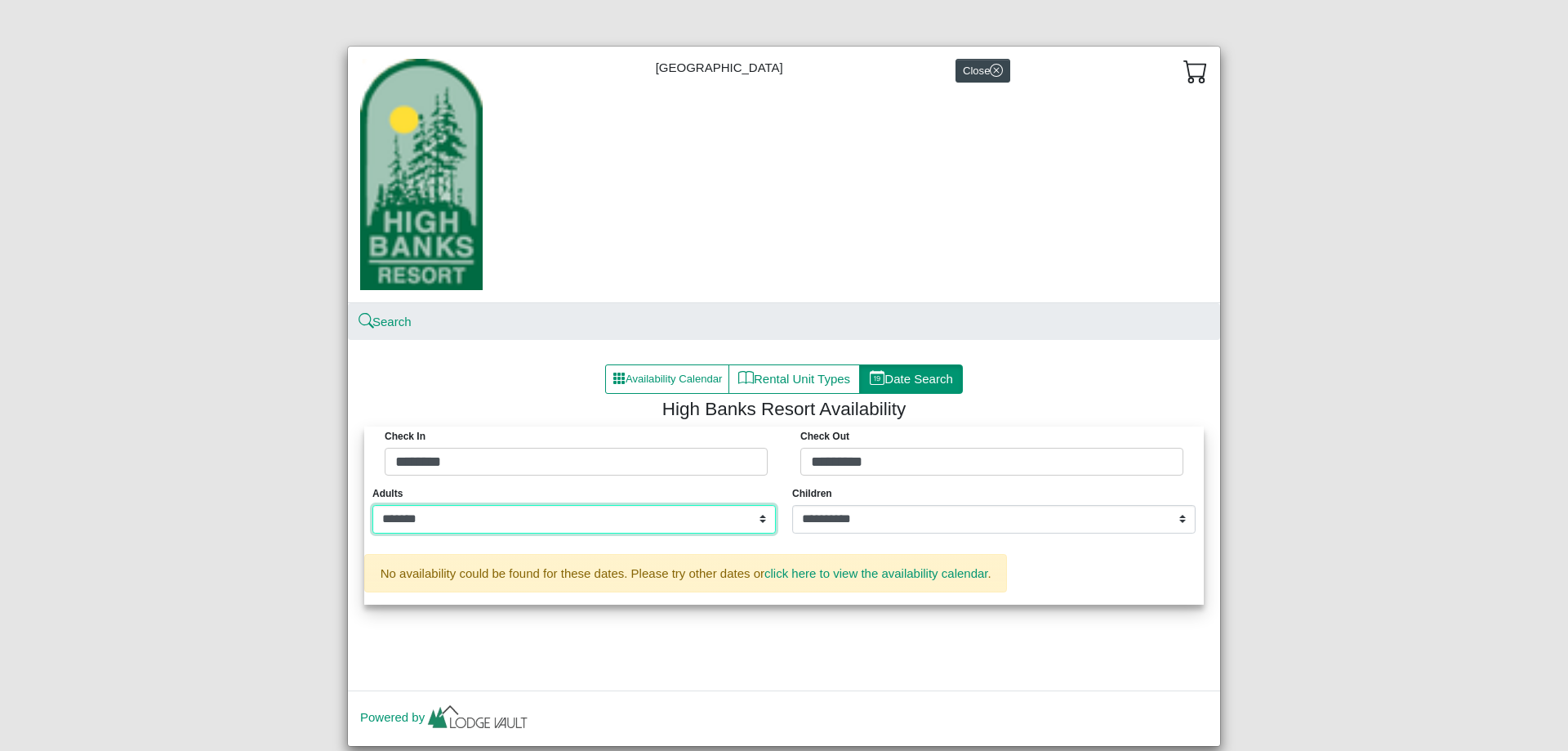
click at [566, 528] on select "**********" at bounding box center [574, 520] width 404 height 29
select select "*"
click at [373, 505] on select "**********" at bounding box center [574, 520] width 404 height 29
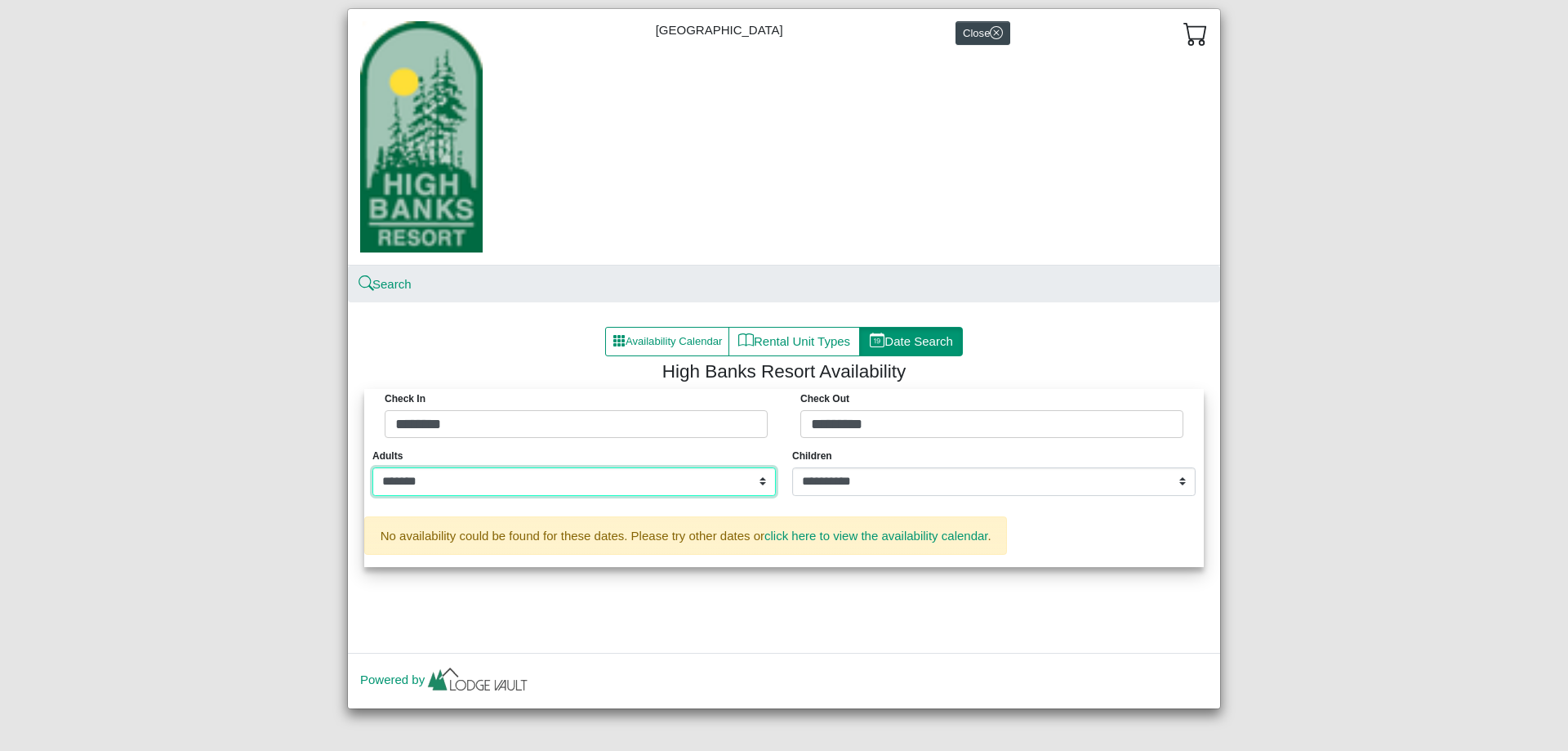
scroll to position [42, 0]
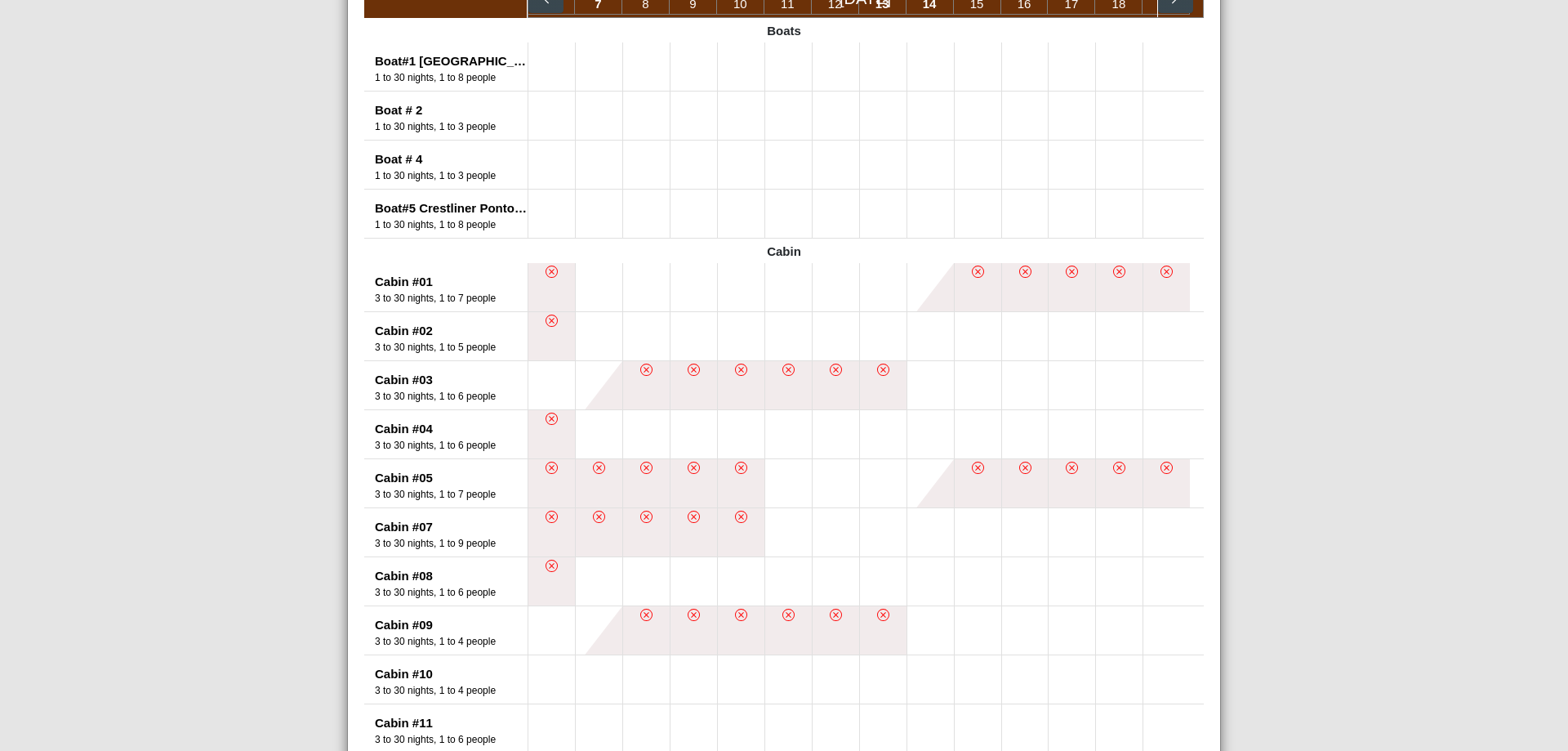
scroll to position [735, 0]
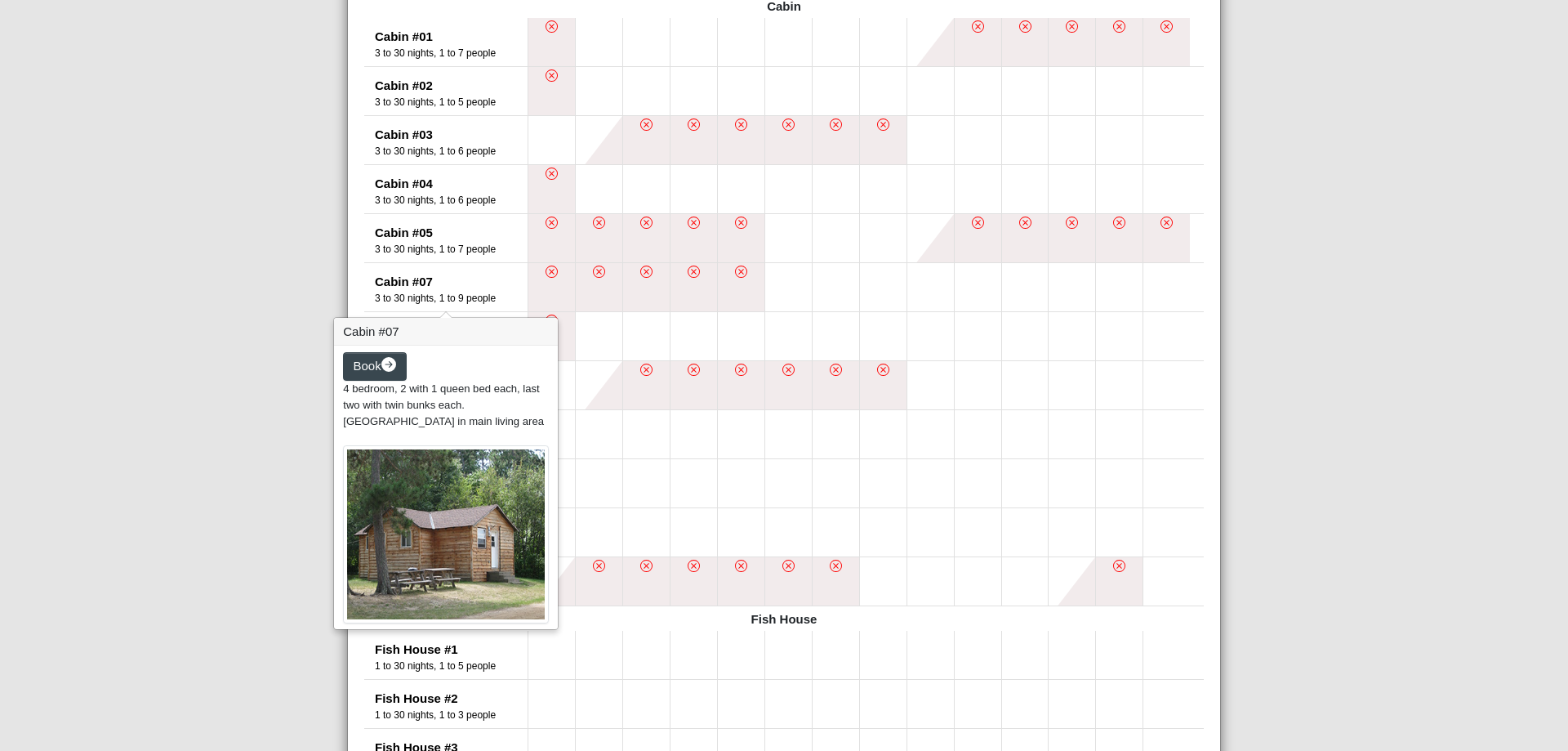
click at [425, 483] on img at bounding box center [446, 534] width 206 height 178
drag, startPoint x: 412, startPoint y: 382, endPoint x: 395, endPoint y: 384, distance: 17.1
click at [409, 385] on span "4 bedroom, 2 with 1 queen bed each, last two with twin bunks each. [GEOGRAPHIC_…" at bounding box center [444, 405] width 201 height 44
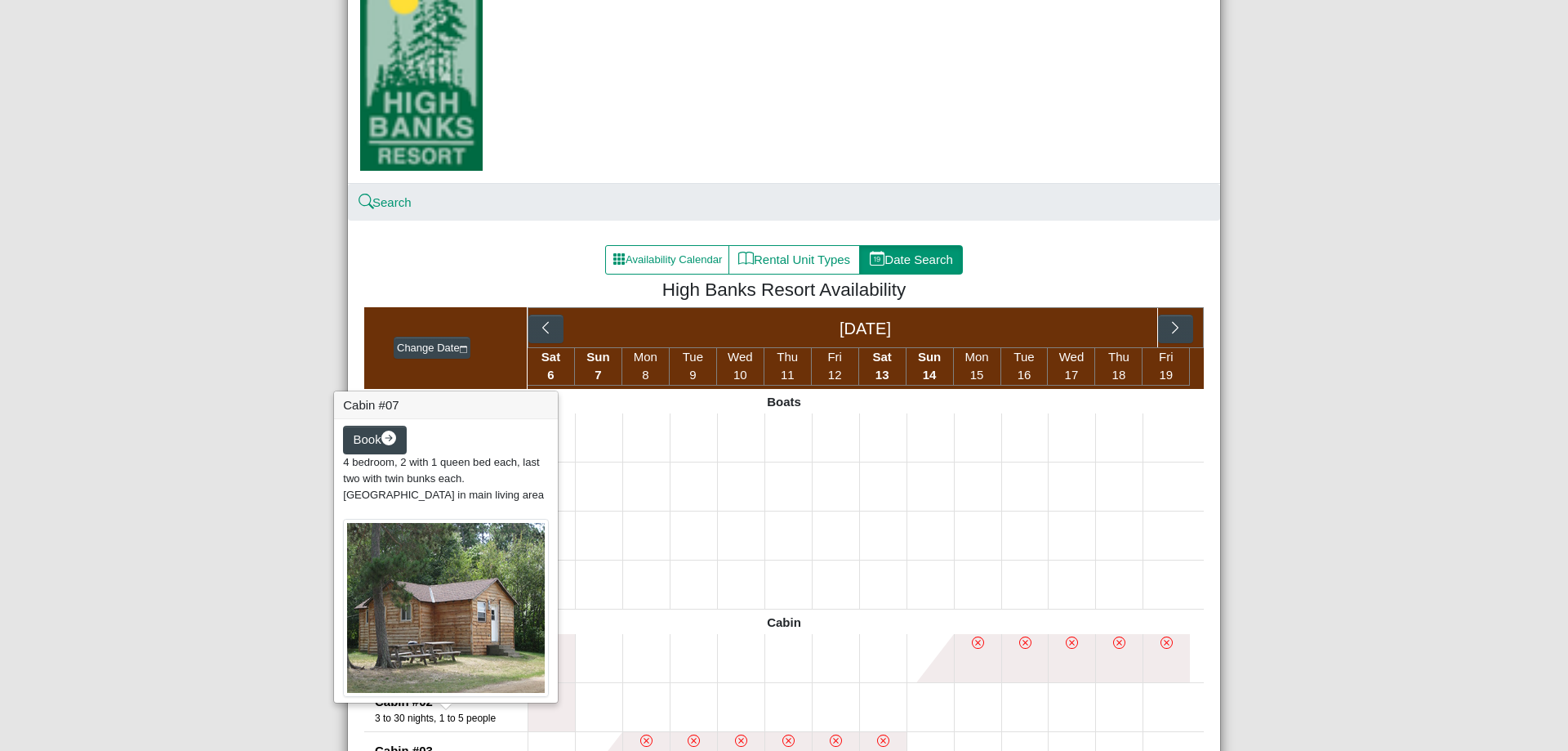
scroll to position [0, 0]
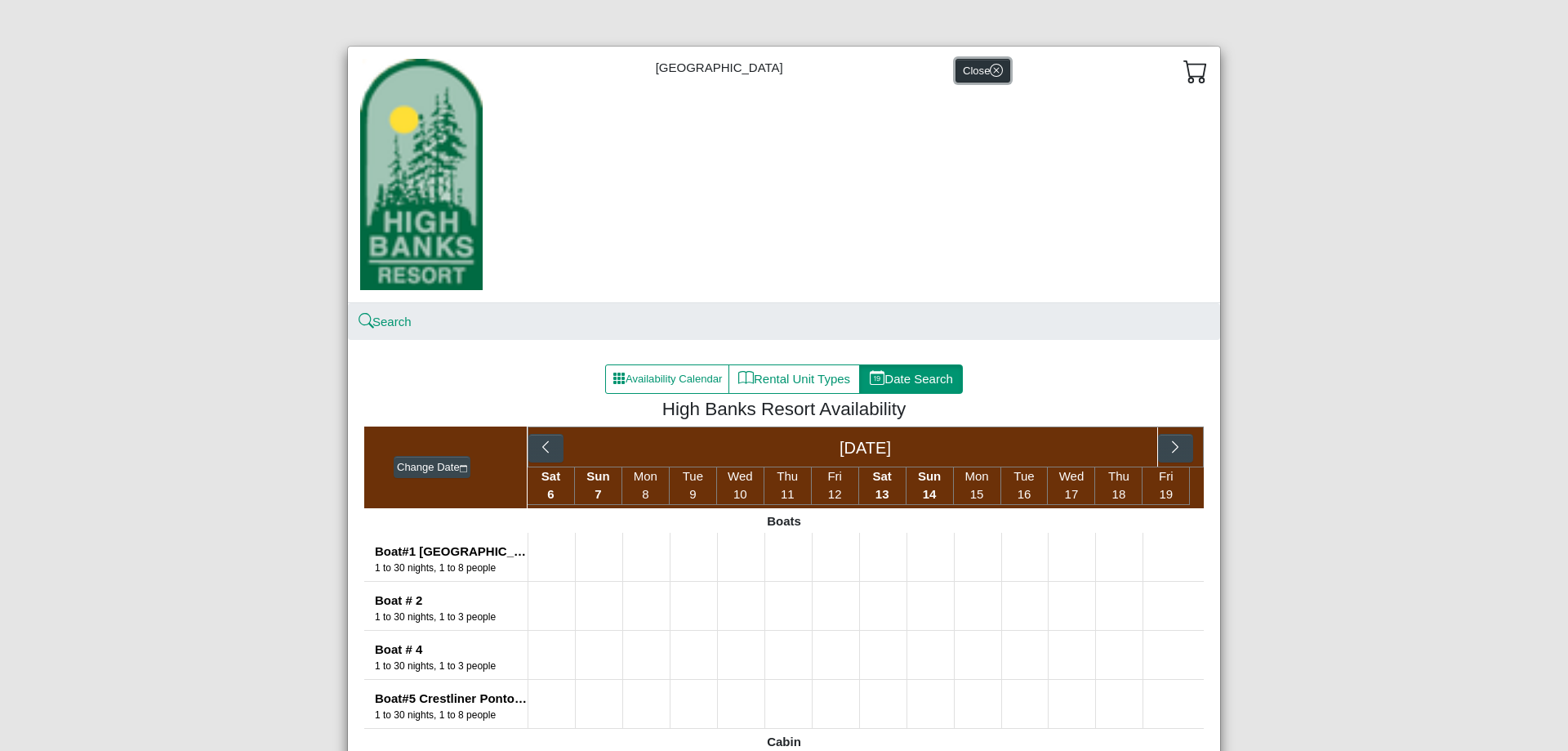
click at [966, 75] on button "Close" at bounding box center [982, 70] width 55 height 24
